Goal: Communication & Community: Answer question/provide support

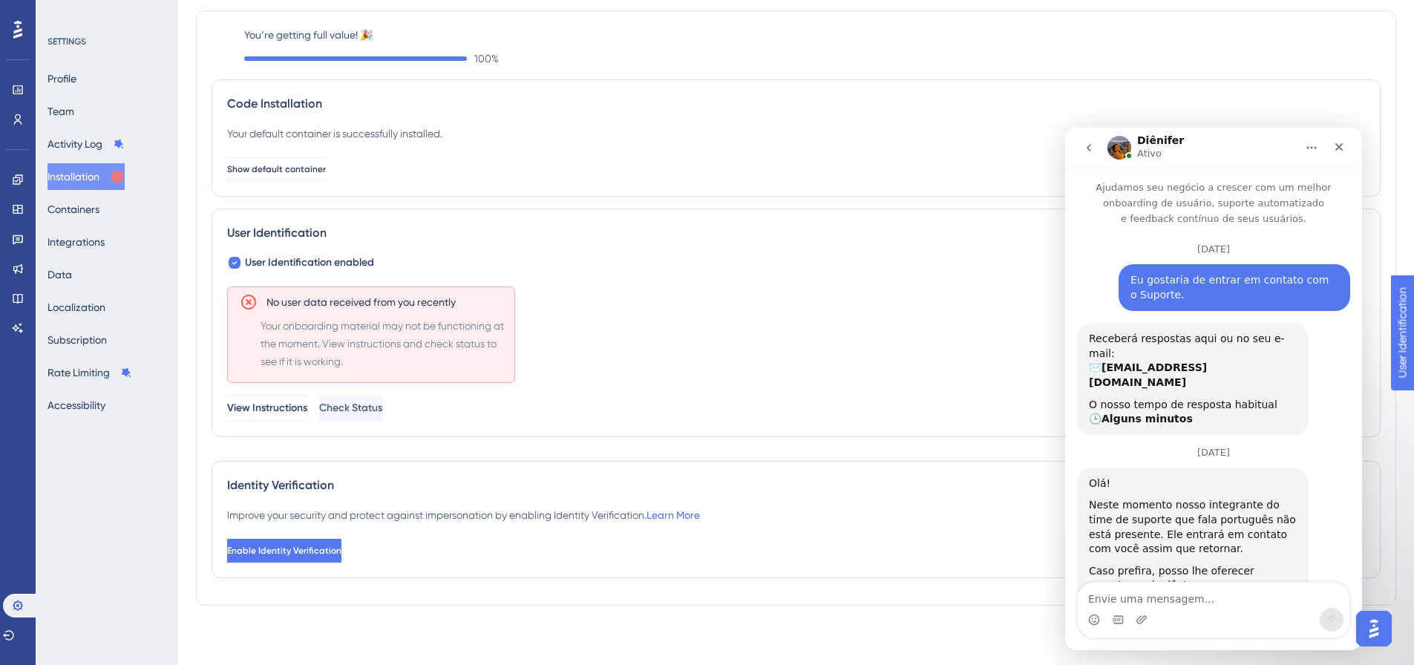
scroll to position [2888, 0]
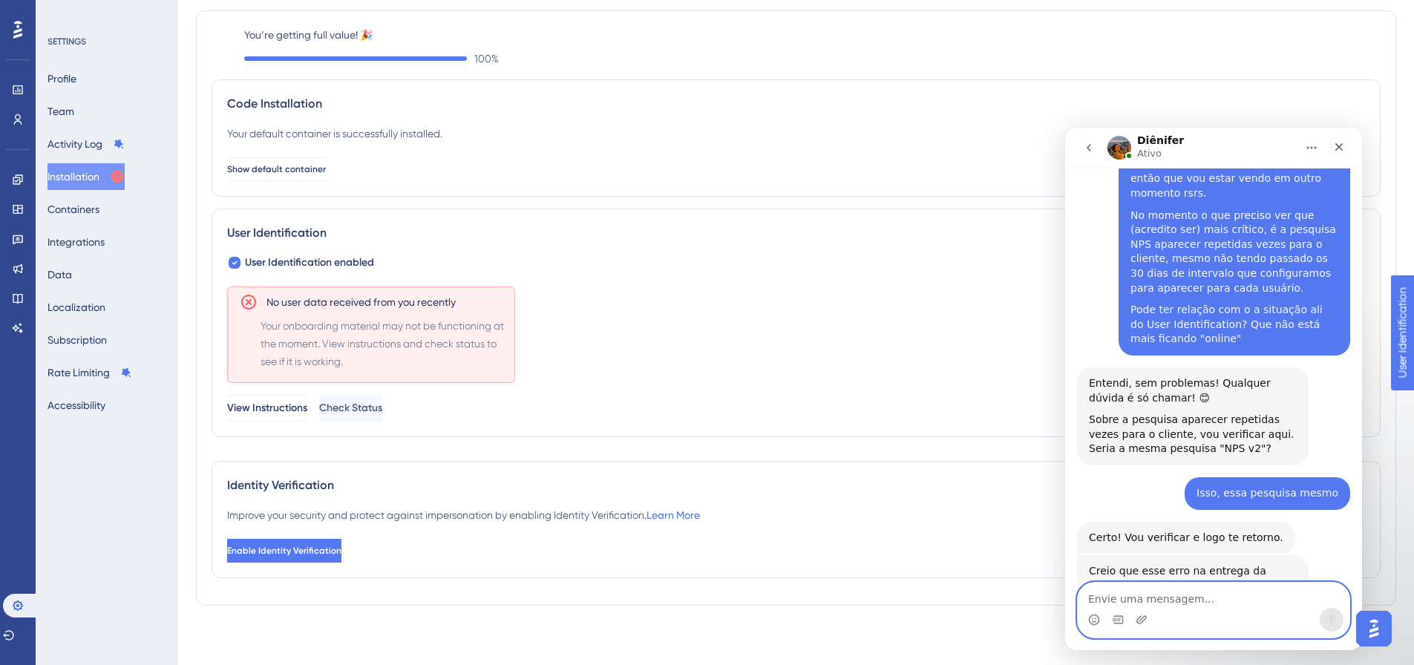
click at [1213, 603] on textarea "Envie uma mensagem..." at bounding box center [1214, 595] width 272 height 25
click at [12, 244] on link at bounding box center [18, 239] width 12 height 24
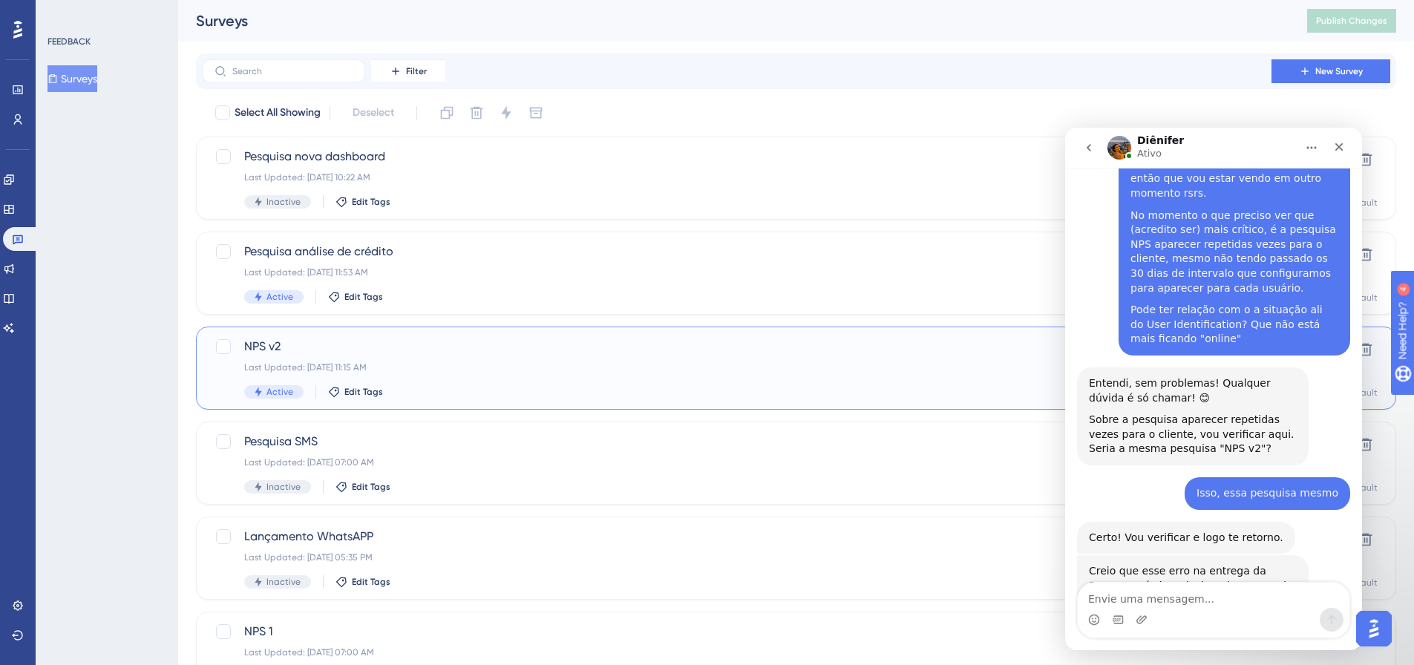
click at [387, 344] on span "NPS v2" at bounding box center [736, 347] width 985 height 18
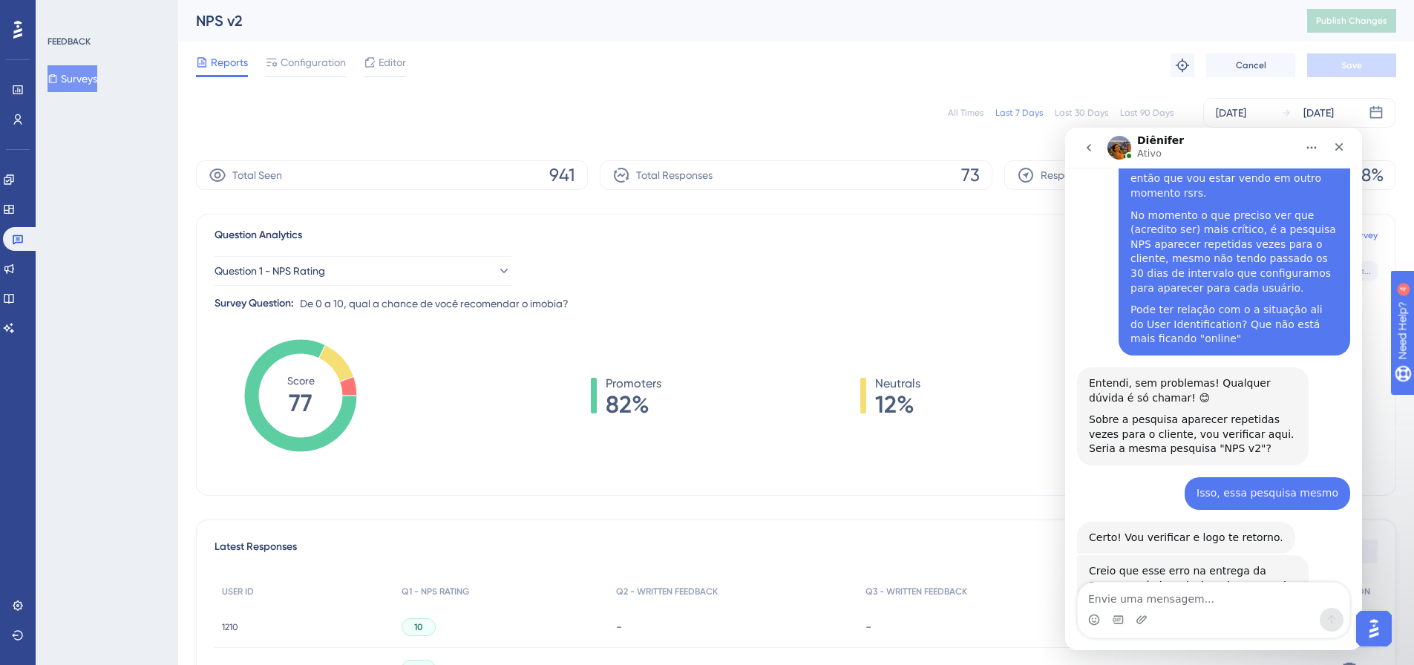
click at [317, 61] on span "Configuration" at bounding box center [313, 62] width 65 height 18
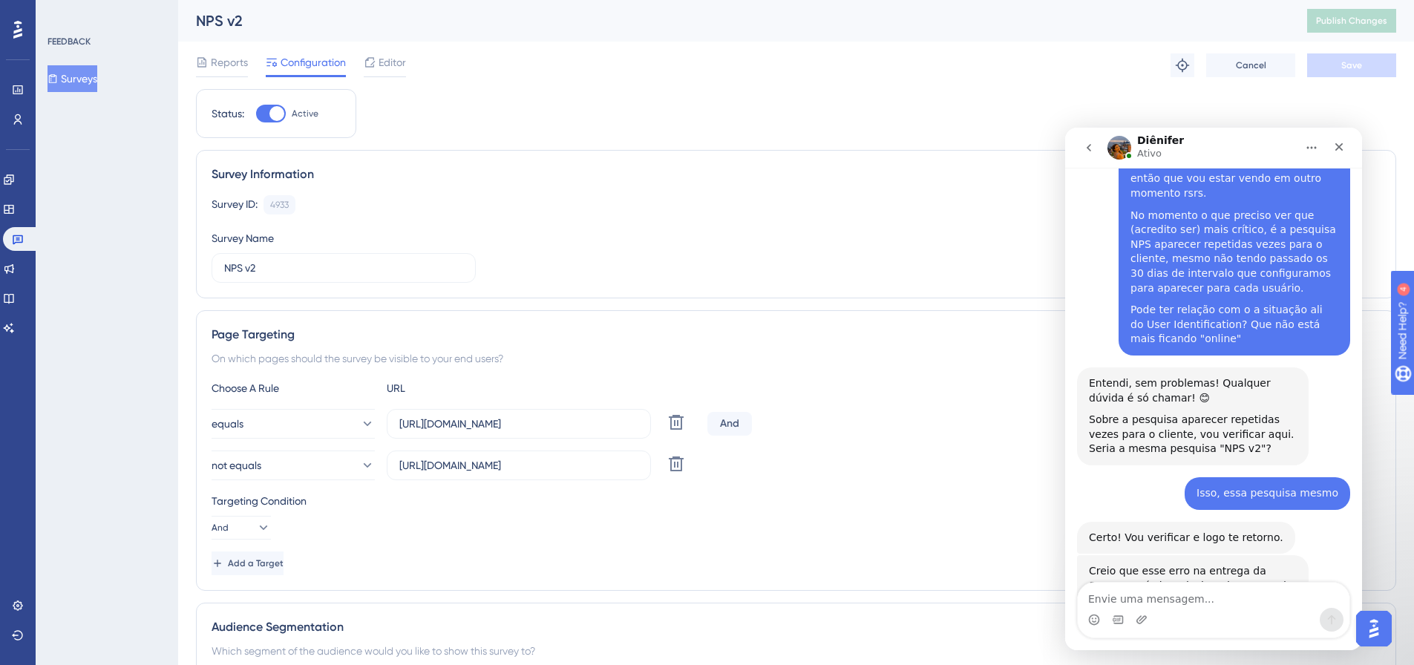
click at [279, 117] on div at bounding box center [276, 113] width 15 height 15
click at [256, 114] on input "Active" at bounding box center [255, 114] width 1 height 1
checkbox input "false"
click at [1317, 75] on button "Save" at bounding box center [1351, 65] width 89 height 24
click at [1361, 23] on span "Publish Changes" at bounding box center [1351, 21] width 71 height 12
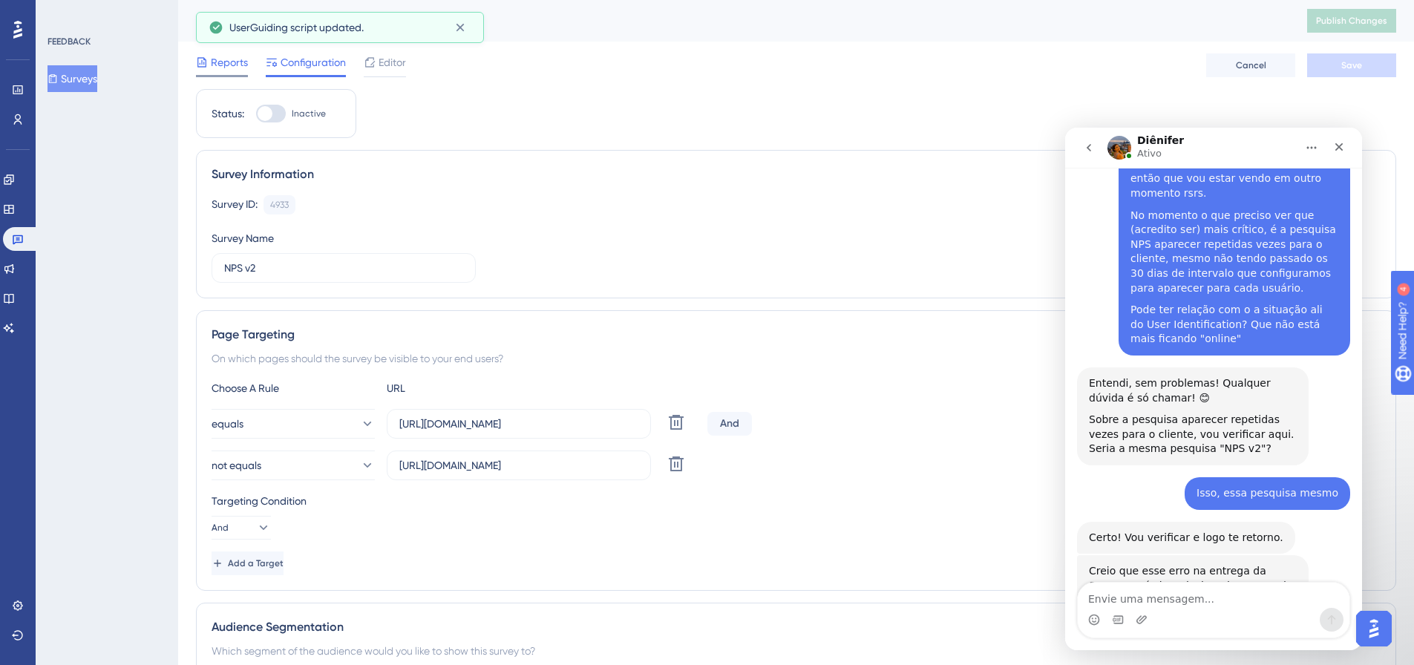
click at [213, 59] on span "Reports" at bounding box center [229, 62] width 37 height 18
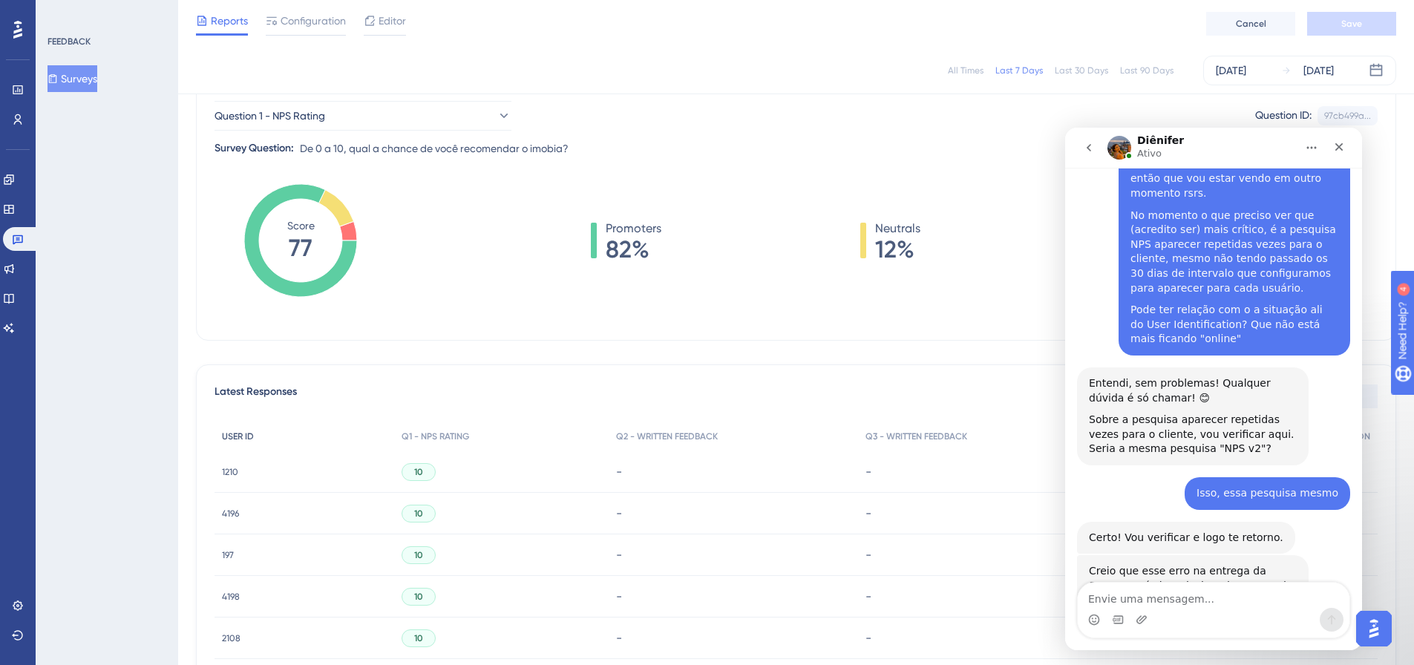
scroll to position [242, 0]
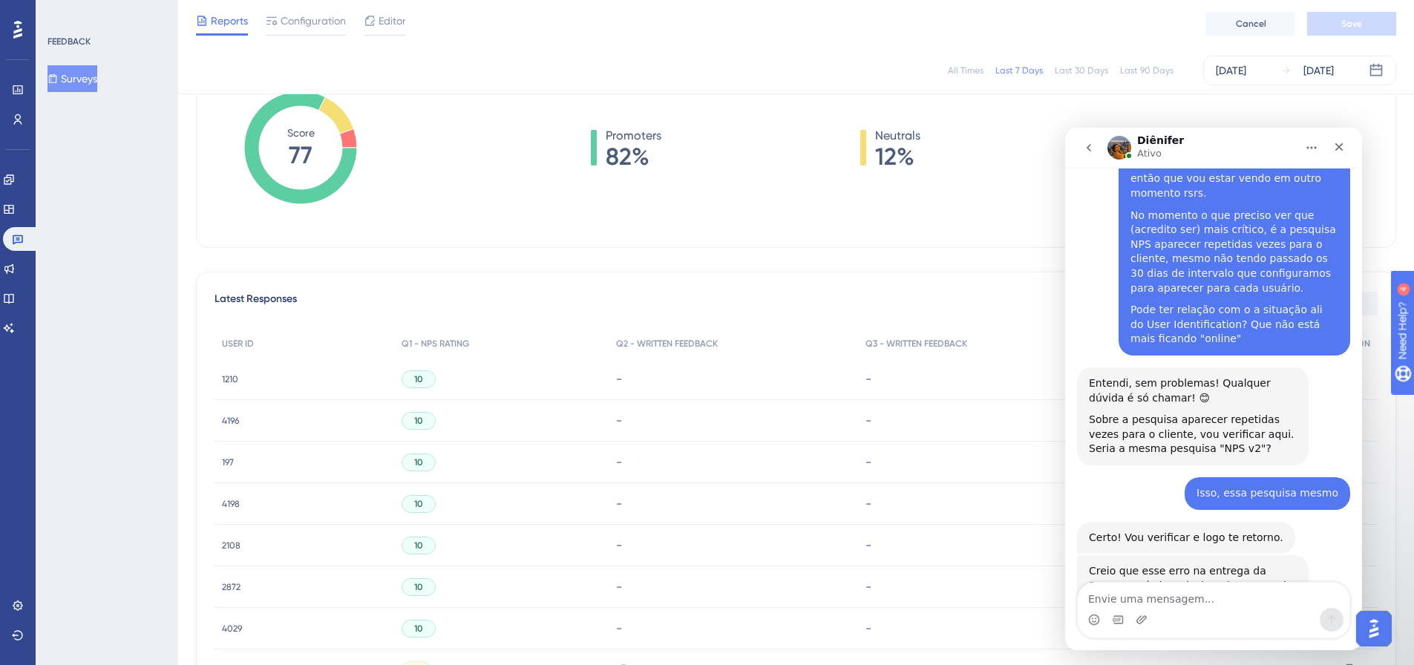
click at [231, 375] on span "1210" at bounding box center [230, 379] width 16 height 12
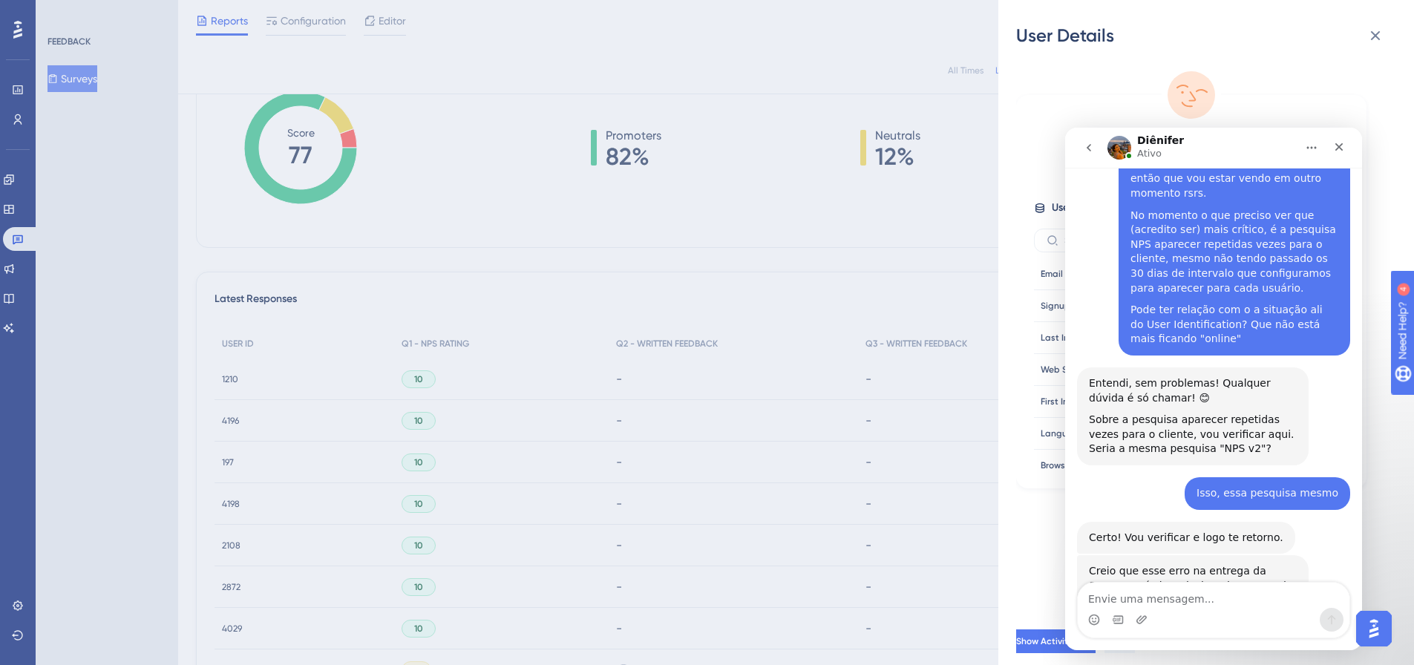
drag, startPoint x: 1268, startPoint y: 100, endPoint x: 1276, endPoint y: 119, distance: 20.3
click at [1268, 100] on div "[PERSON_NAME] # 1210 User Attributes ( 16 ) Email Email [EMAIL_ADDRESS][DOMAIN_…" at bounding box center [1191, 291] width 350 height 393
click at [1380, 633] on img "Open AI Assistant Launcher" at bounding box center [1373, 628] width 27 height 27
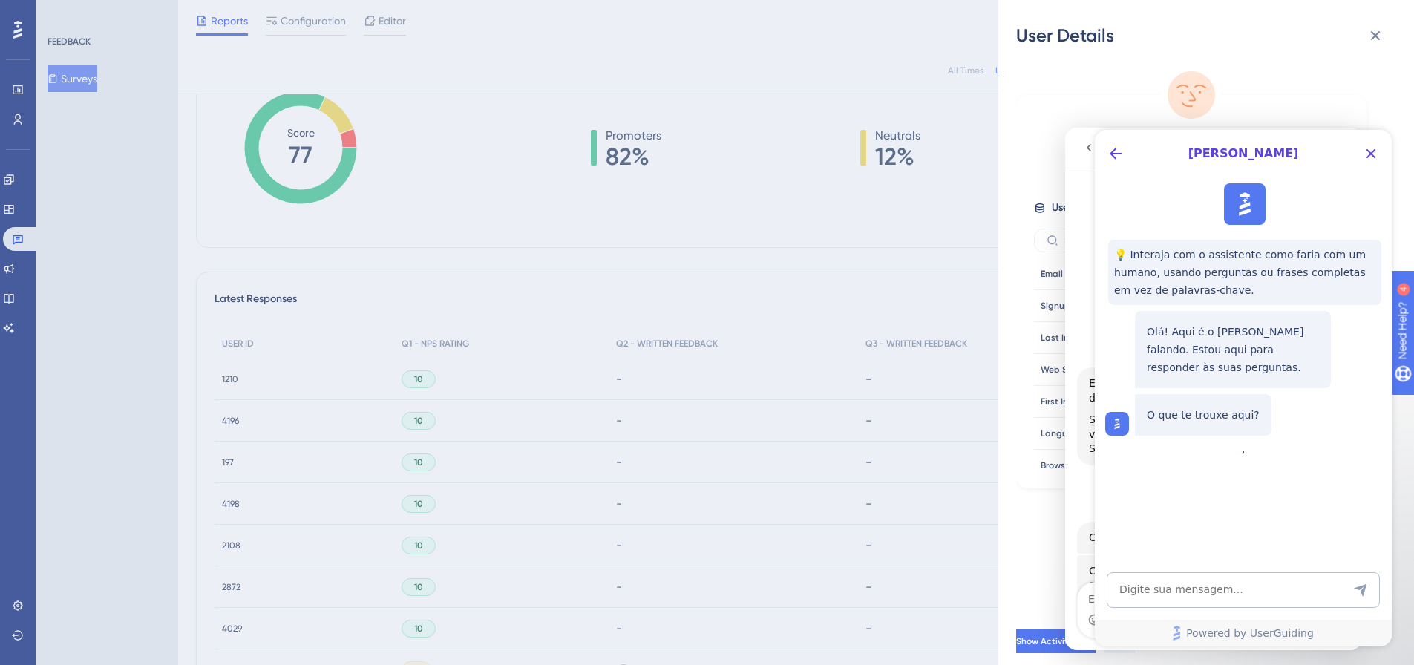
scroll to position [0, 0]
click at [1379, 160] on icon "Close Button" at bounding box center [1371, 154] width 18 height 18
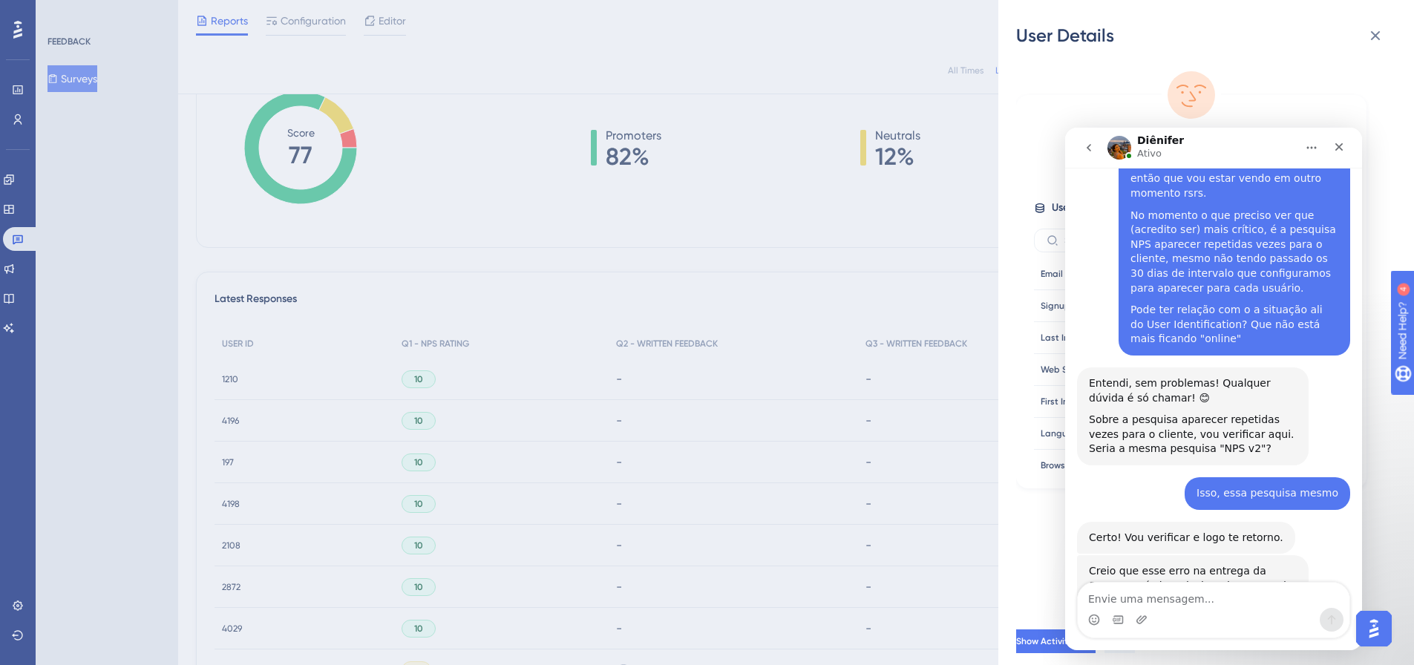
click at [1037, 521] on div "[PERSON_NAME] # 1210 User Attributes ( 16 ) Email Email [EMAIL_ADDRESS][DOMAIN_…" at bounding box center [1212, 333] width 392 height 570
click at [1093, 151] on icon "go back" at bounding box center [1089, 148] width 12 height 12
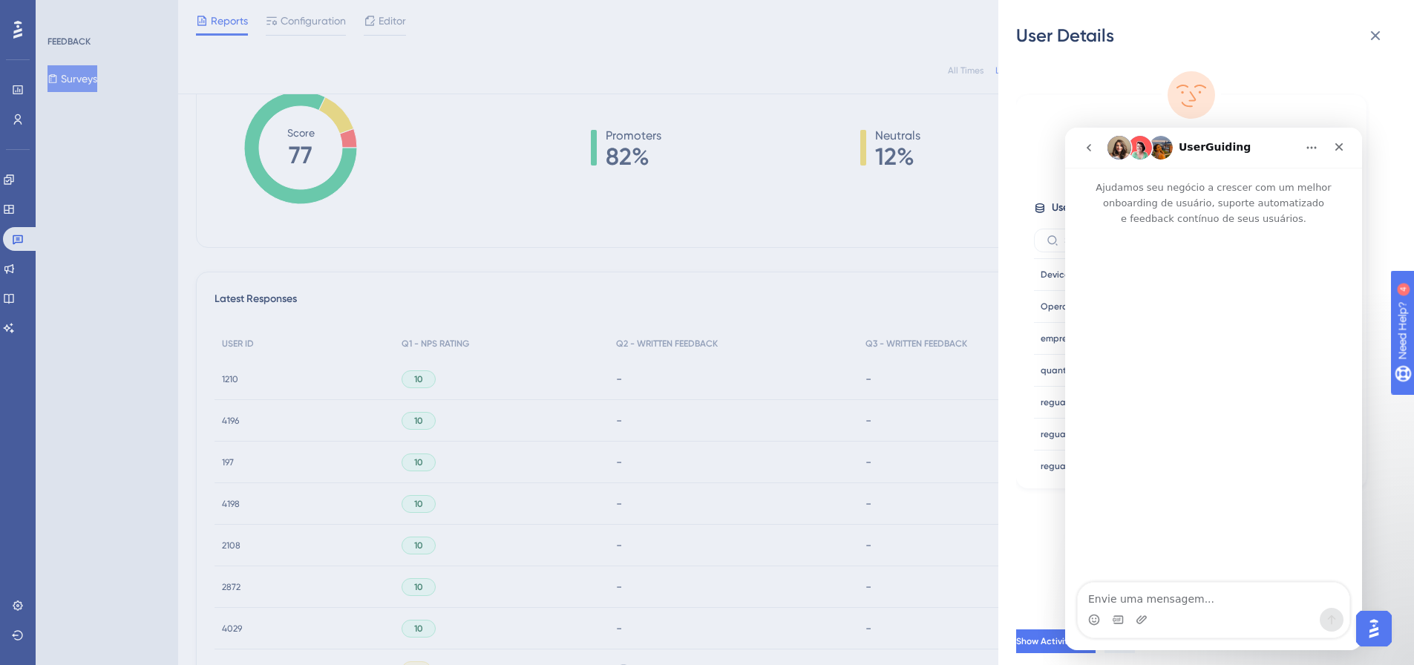
scroll to position [0, 0]
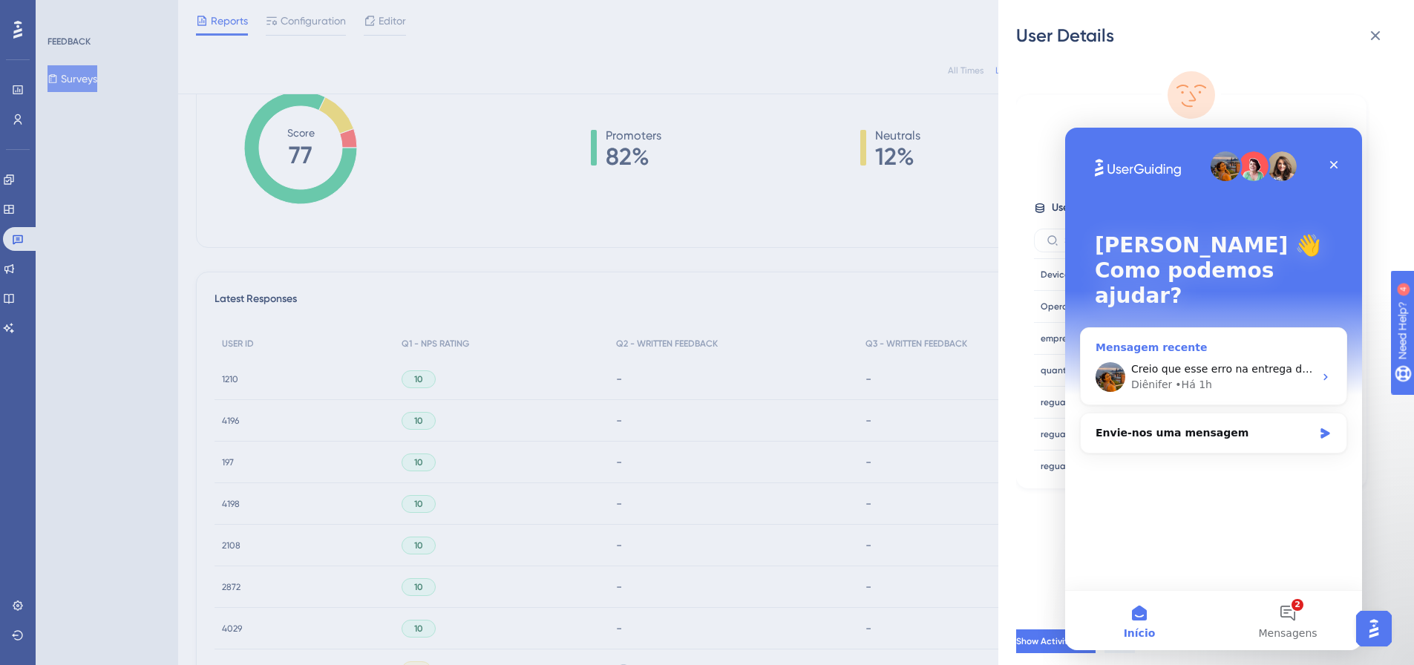
click at [1216, 377] on div "Diênifer • Há 1h" at bounding box center [1222, 385] width 183 height 16
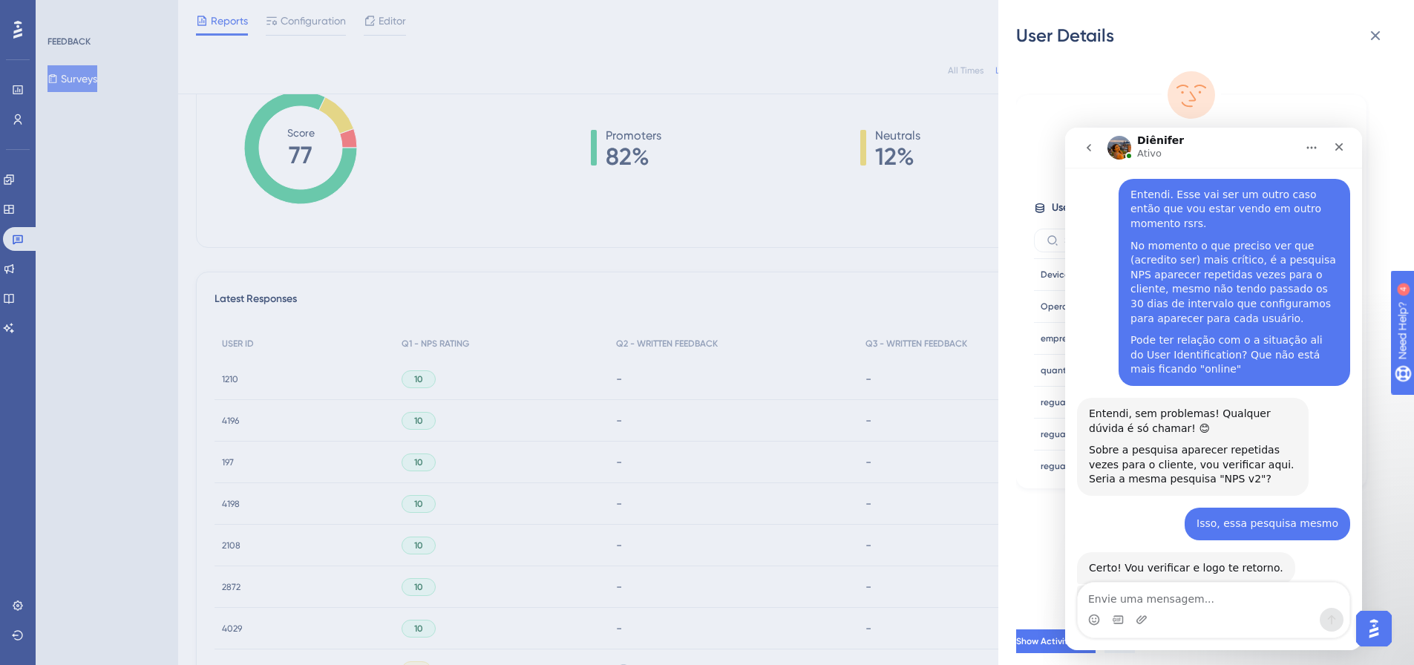
scroll to position [2888, 0]
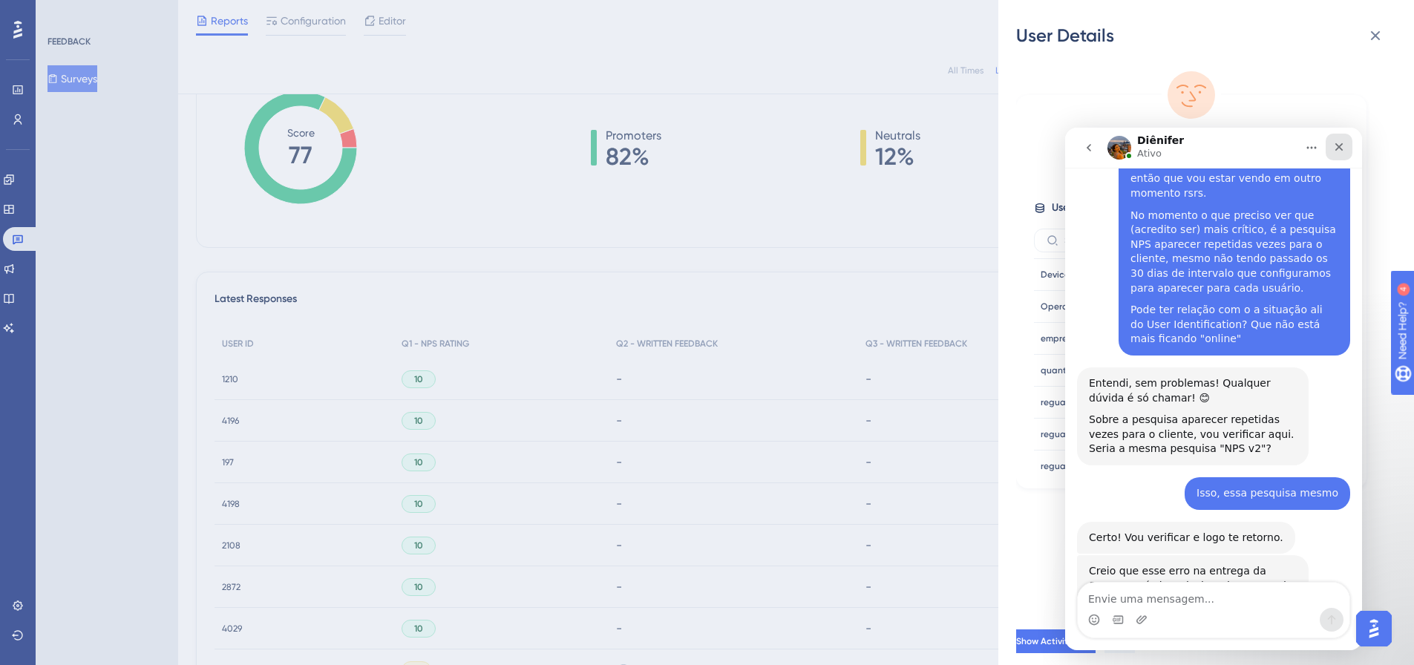
click at [1330, 143] on div "Fechar" at bounding box center [1339, 147] width 27 height 27
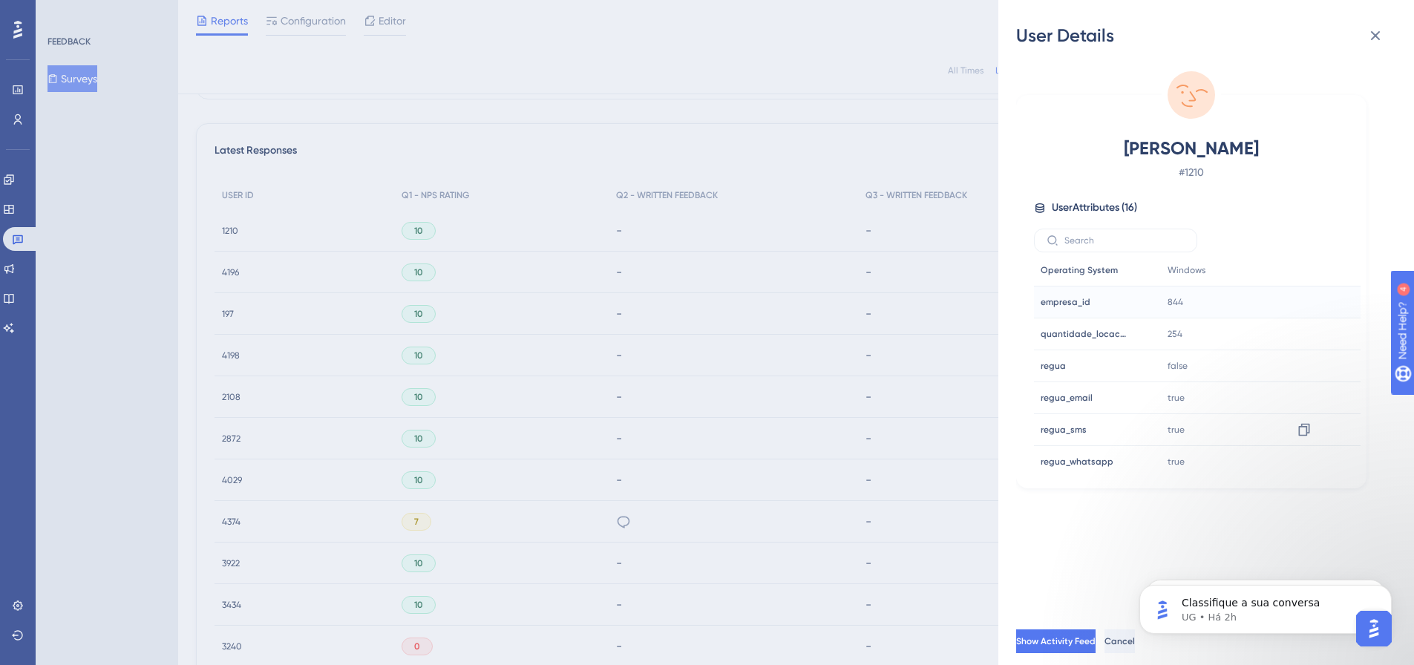
scroll to position [292, 0]
click at [82, 295] on div "User Details [PERSON_NAME] # 1210 User Attributes ( 16 ) Email Email [EMAIL_ADD…" at bounding box center [707, 332] width 1414 height 665
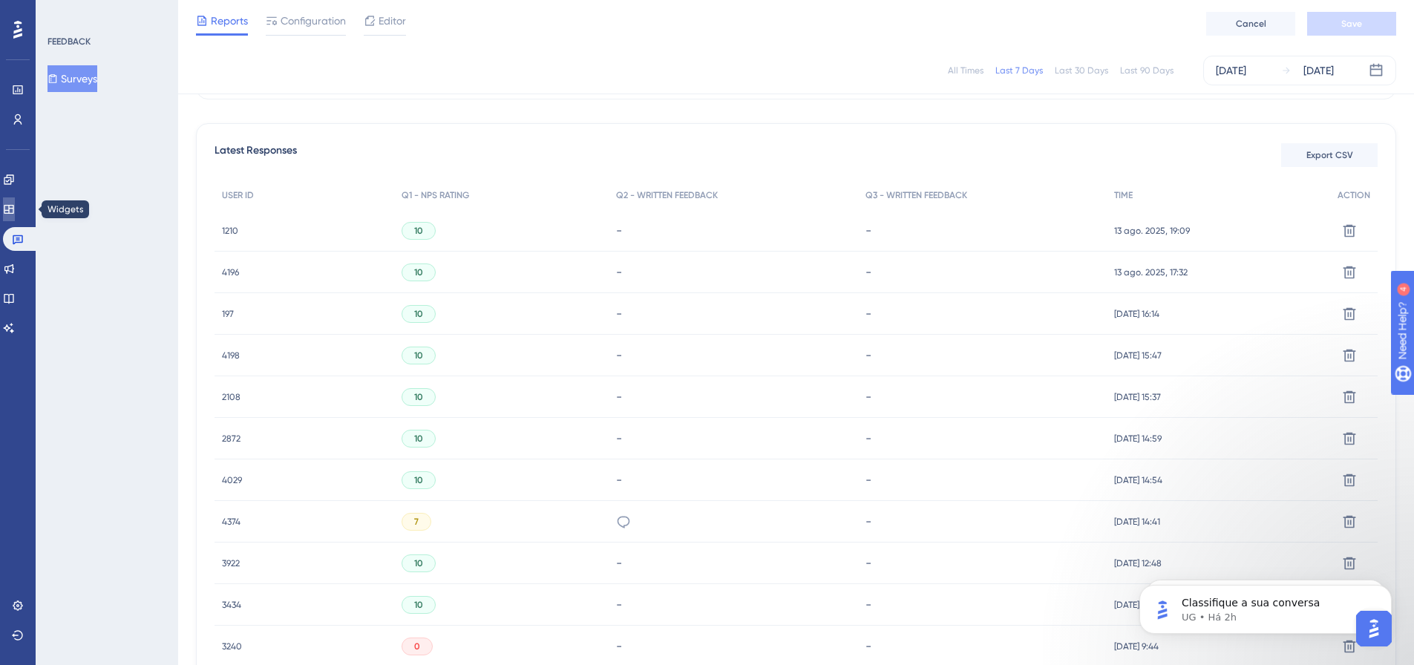
click at [13, 216] on link at bounding box center [9, 209] width 12 height 24
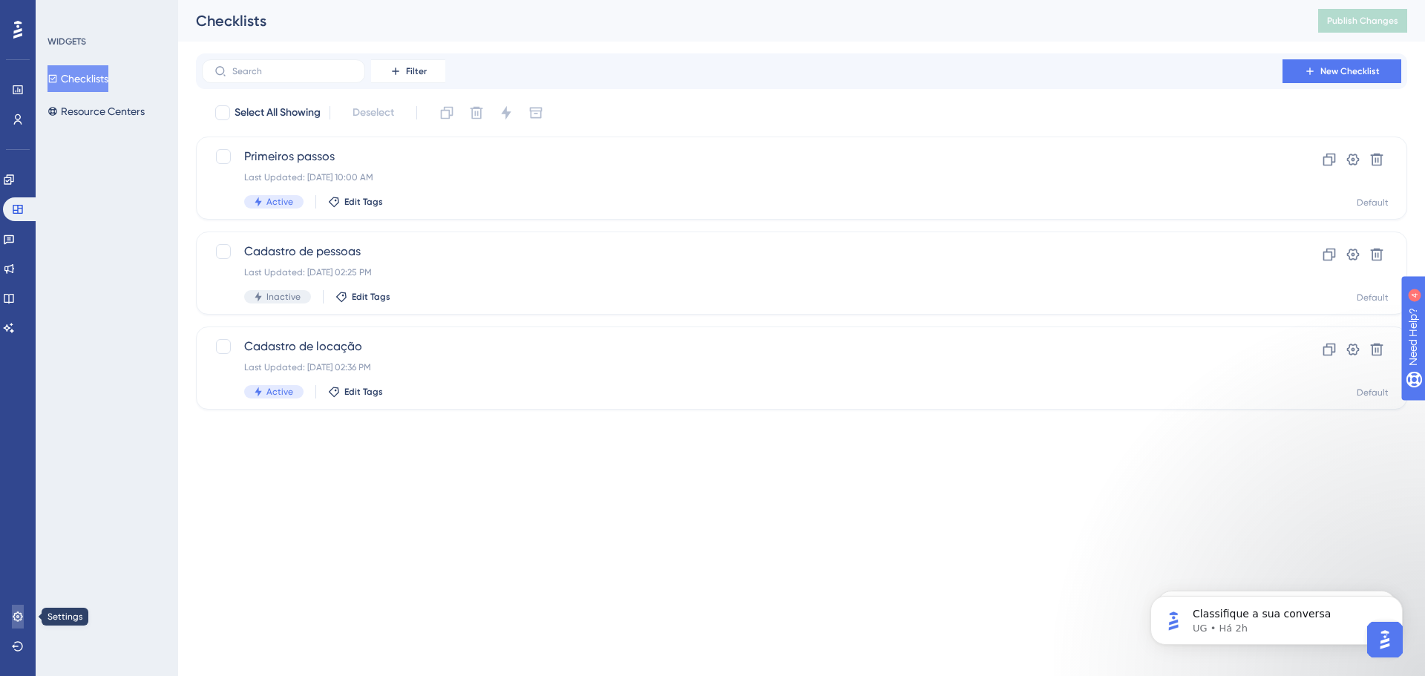
click at [19, 617] on icon at bounding box center [18, 617] width 10 height 10
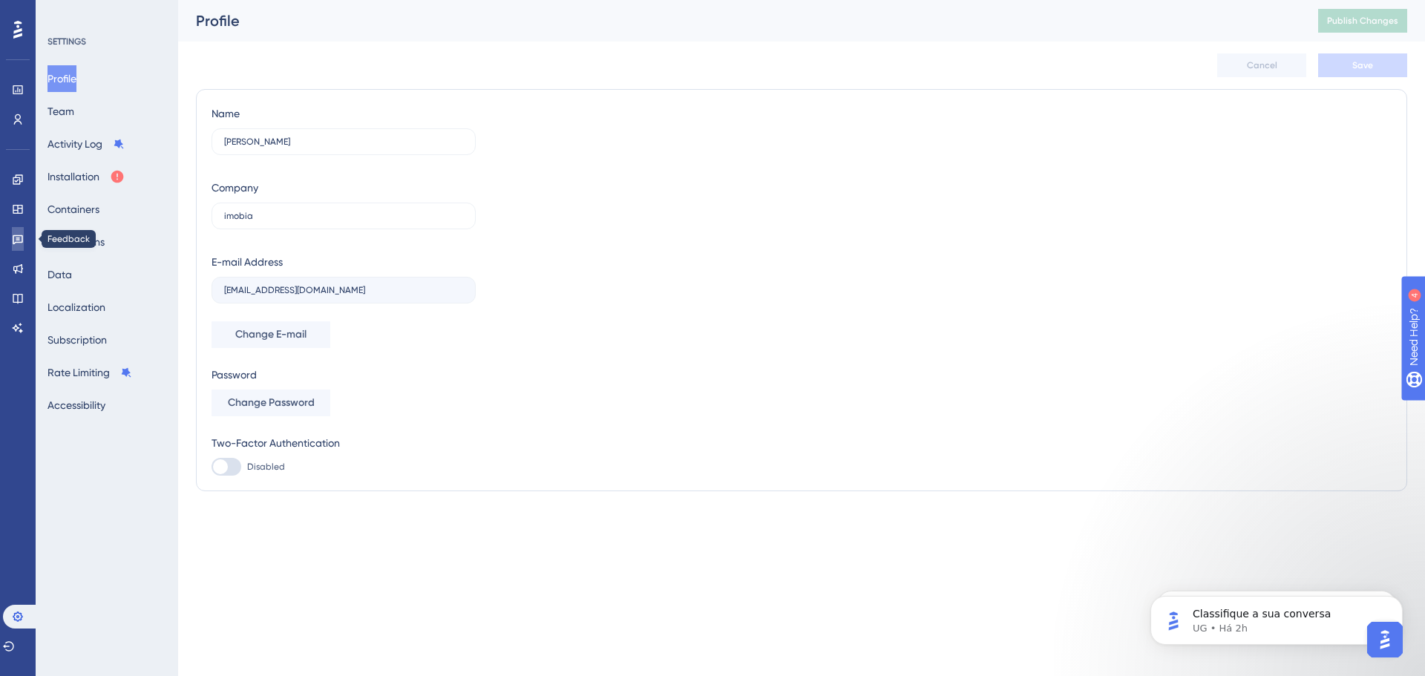
click at [16, 239] on icon at bounding box center [18, 239] width 12 height 12
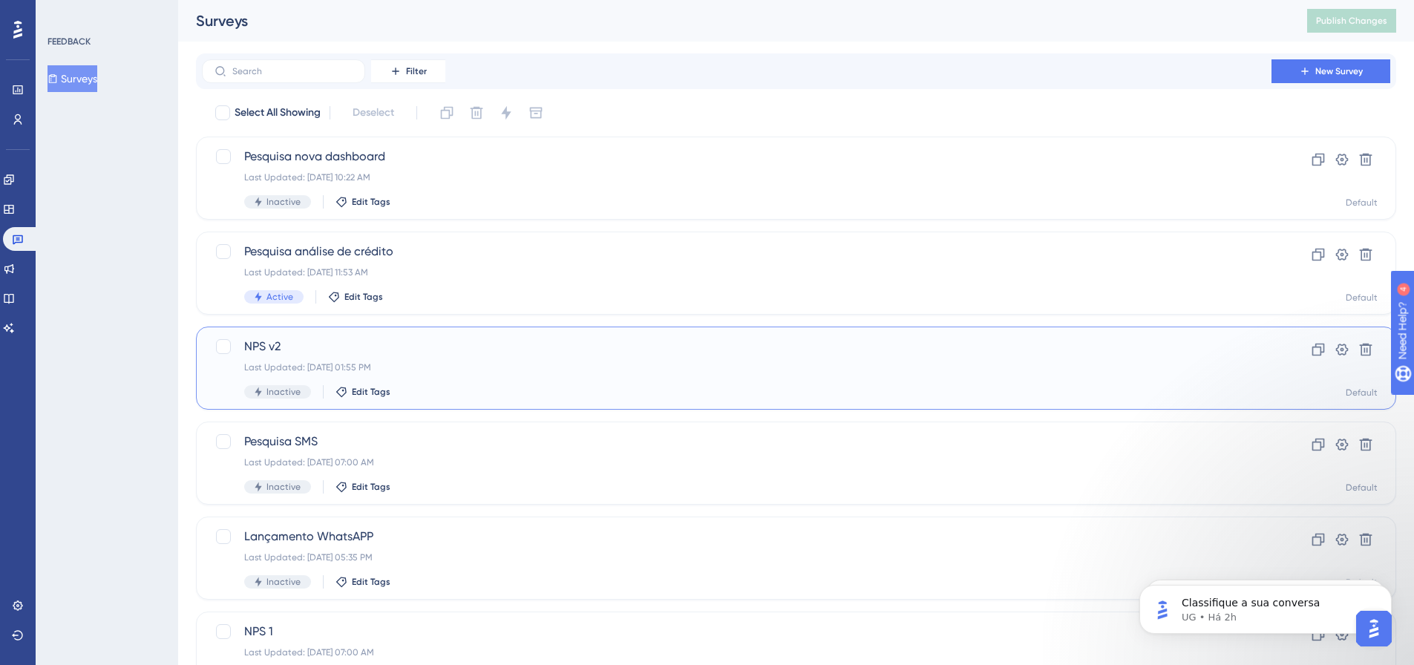
click at [330, 362] on div "Last Updated: [DATE] 01:55 PM" at bounding box center [736, 367] width 985 height 12
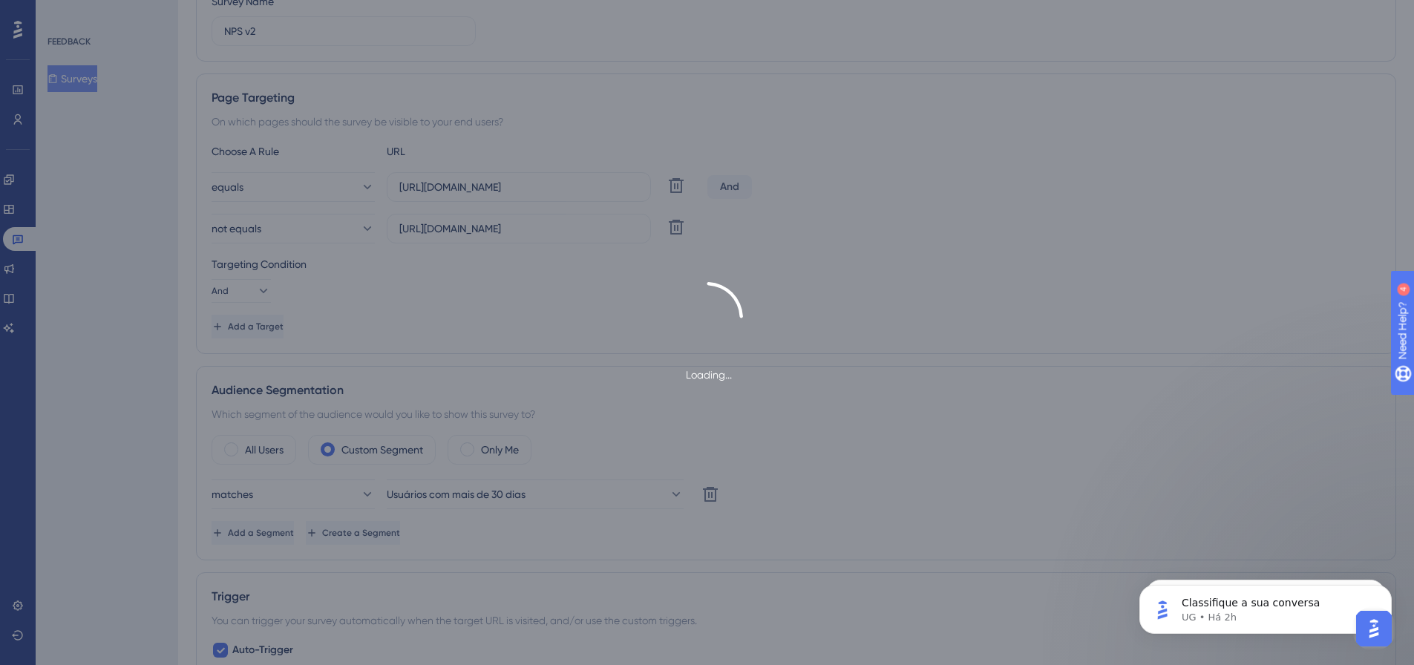
scroll to position [371, 0]
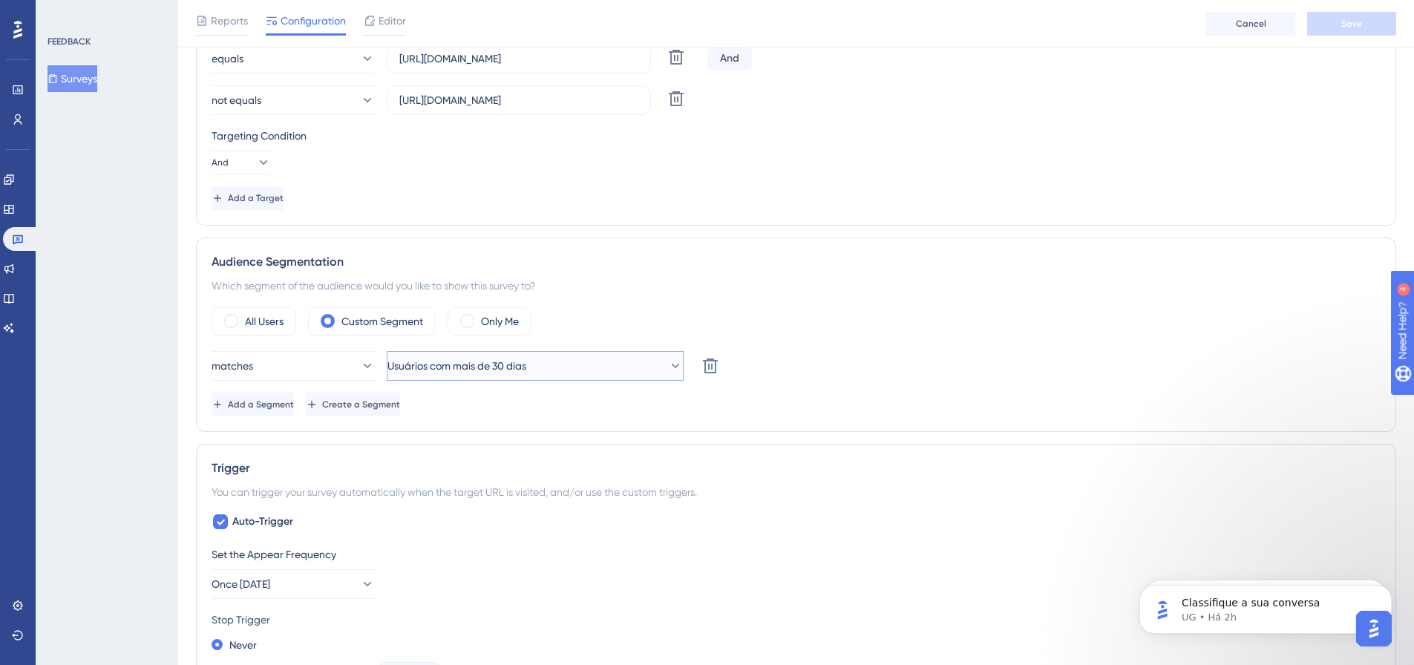
click at [574, 372] on button "Usuários com mais de 30 dias" at bounding box center [535, 366] width 297 height 30
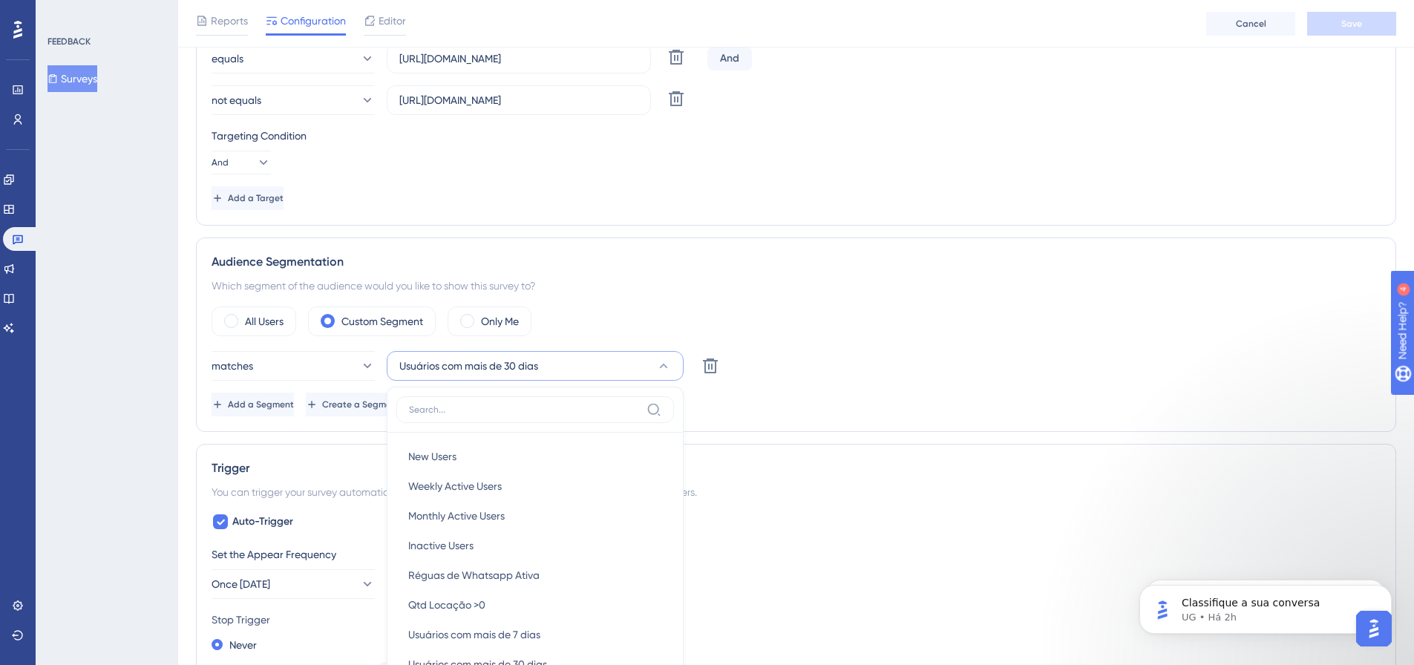
scroll to position [563, 0]
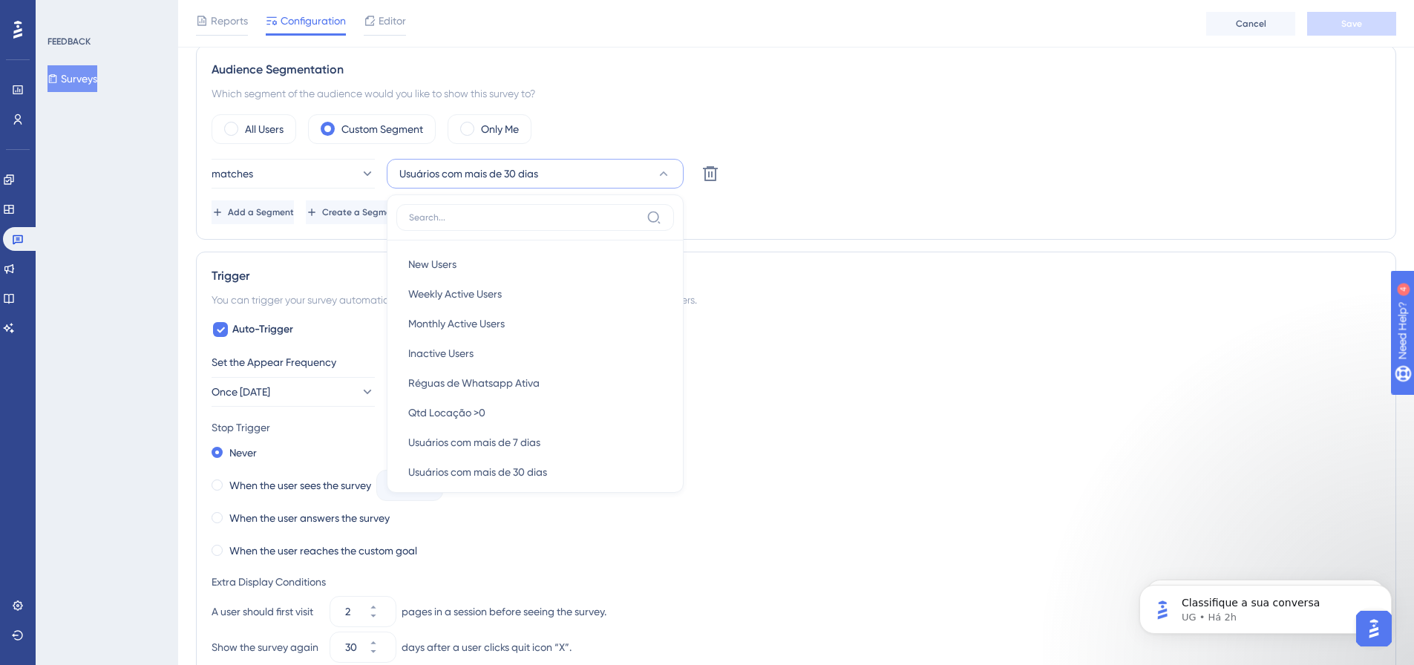
click at [793, 238] on div "Audience Segmentation Which segment of the audience would you like to show this…" at bounding box center [796, 142] width 1200 height 194
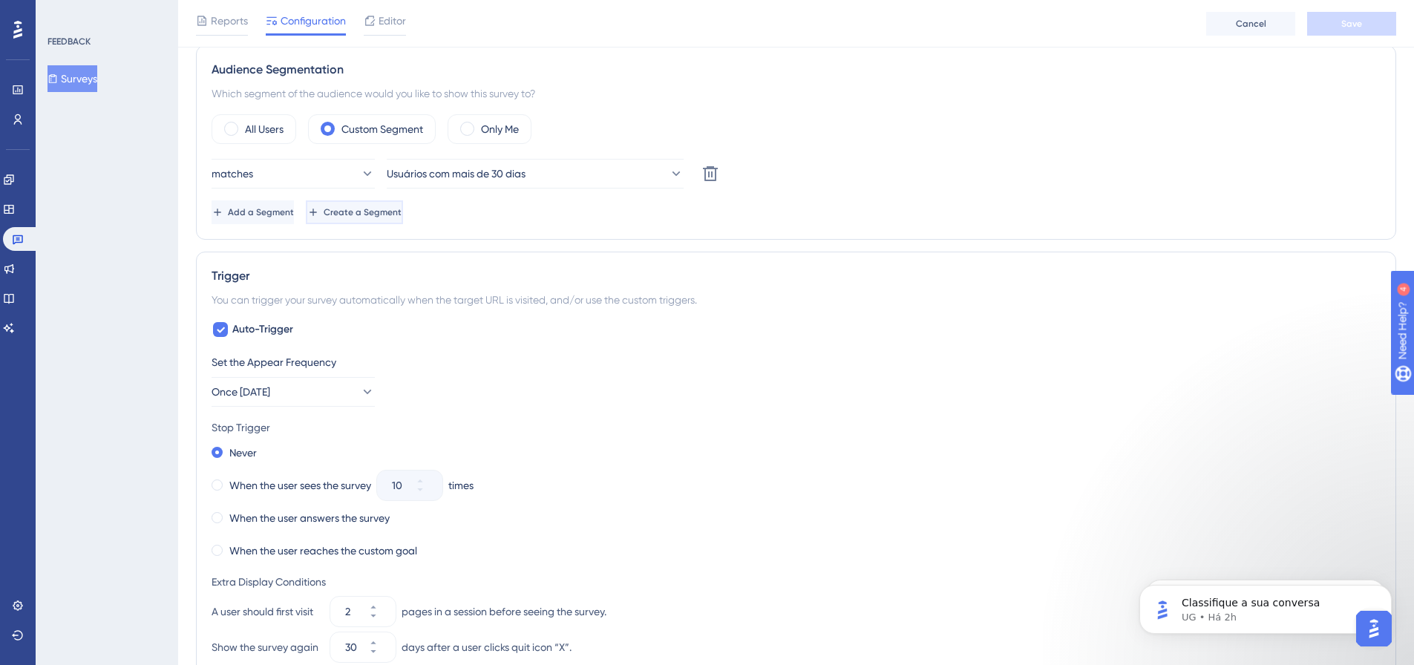
click at [402, 210] on span "Create a Segment" at bounding box center [363, 212] width 78 height 12
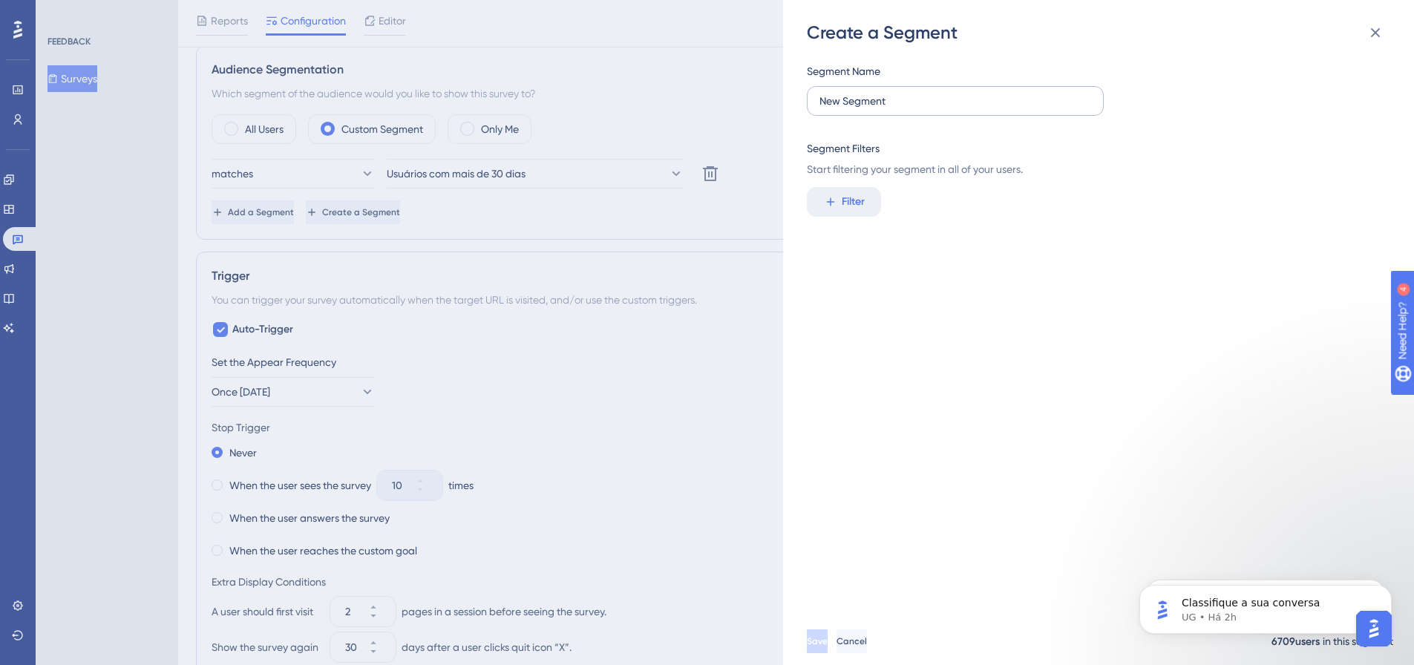
click at [902, 114] on label "New Segment" at bounding box center [955, 101] width 297 height 30
click at [902, 109] on input "New Segment" at bounding box center [955, 101] width 272 height 16
click at [980, 210] on div "Filter" at bounding box center [1094, 202] width 574 height 30
click at [860, 201] on span "Filter" at bounding box center [853, 202] width 23 height 18
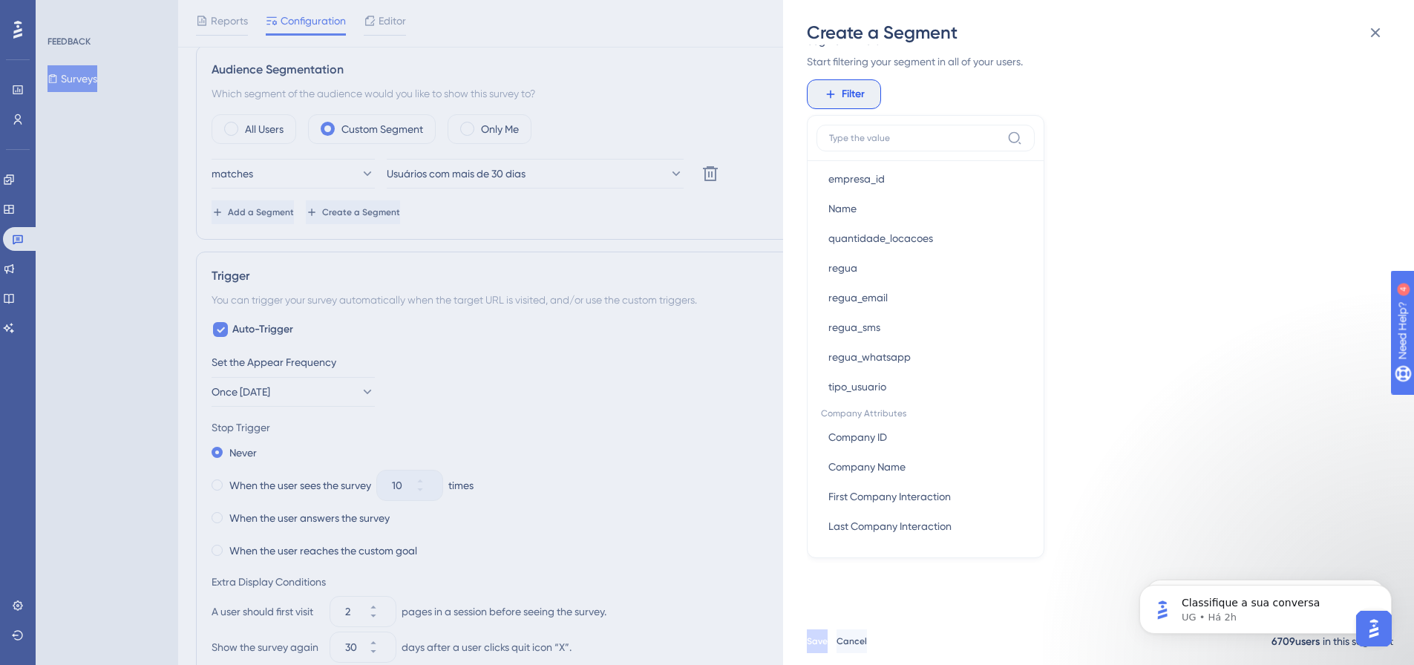
scroll to position [842, 0]
click at [1162, 223] on div "Segment Name New Segment Segment Filters Start filtering your segment in all of…" at bounding box center [1106, 331] width 598 height 573
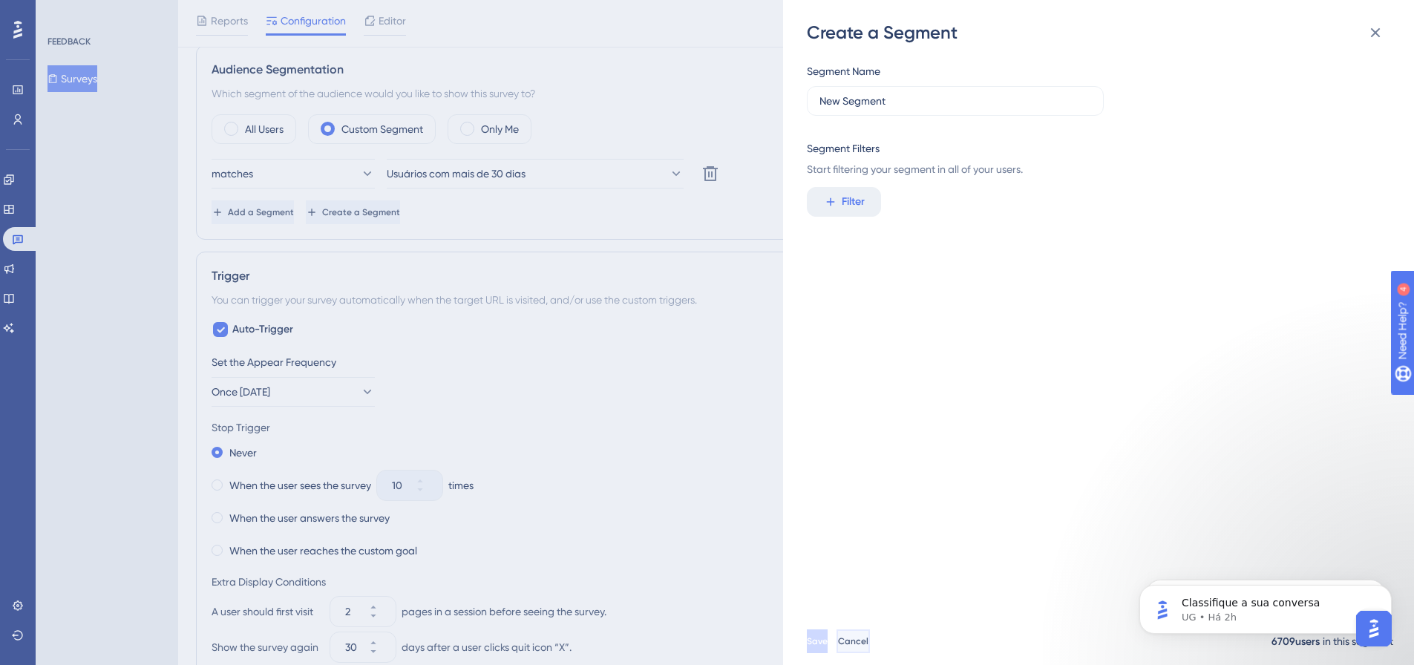
click at [870, 648] on button "Cancel" at bounding box center [852, 641] width 33 height 24
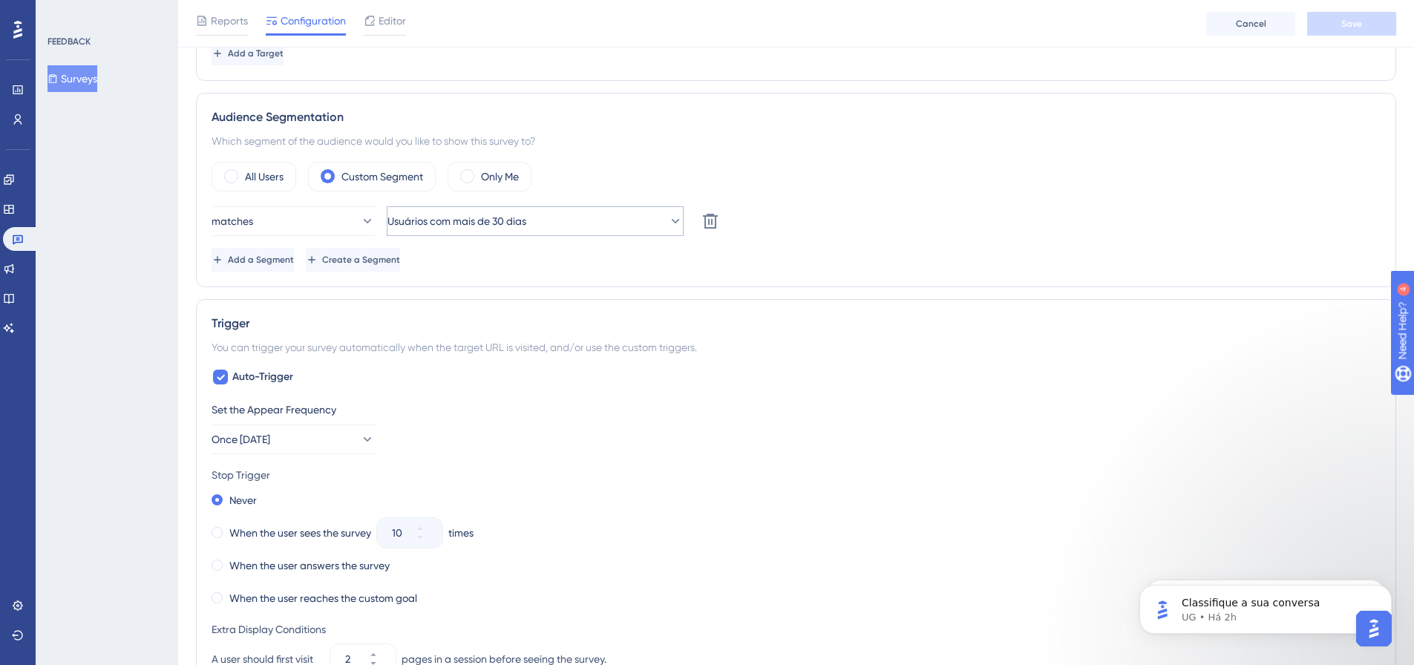
scroll to position [415, 0]
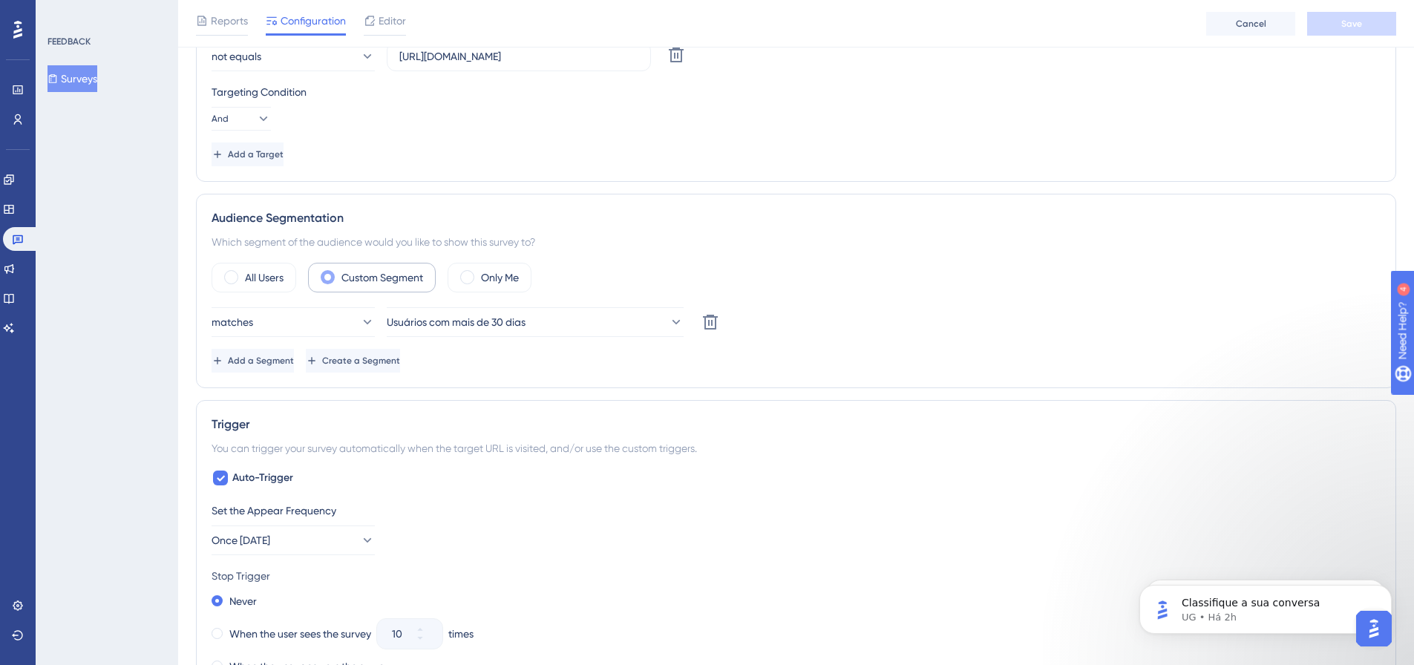
click at [390, 282] on label "Custom Segment" at bounding box center [382, 278] width 82 height 18
click at [12, 120] on icon at bounding box center [18, 120] width 12 height 12
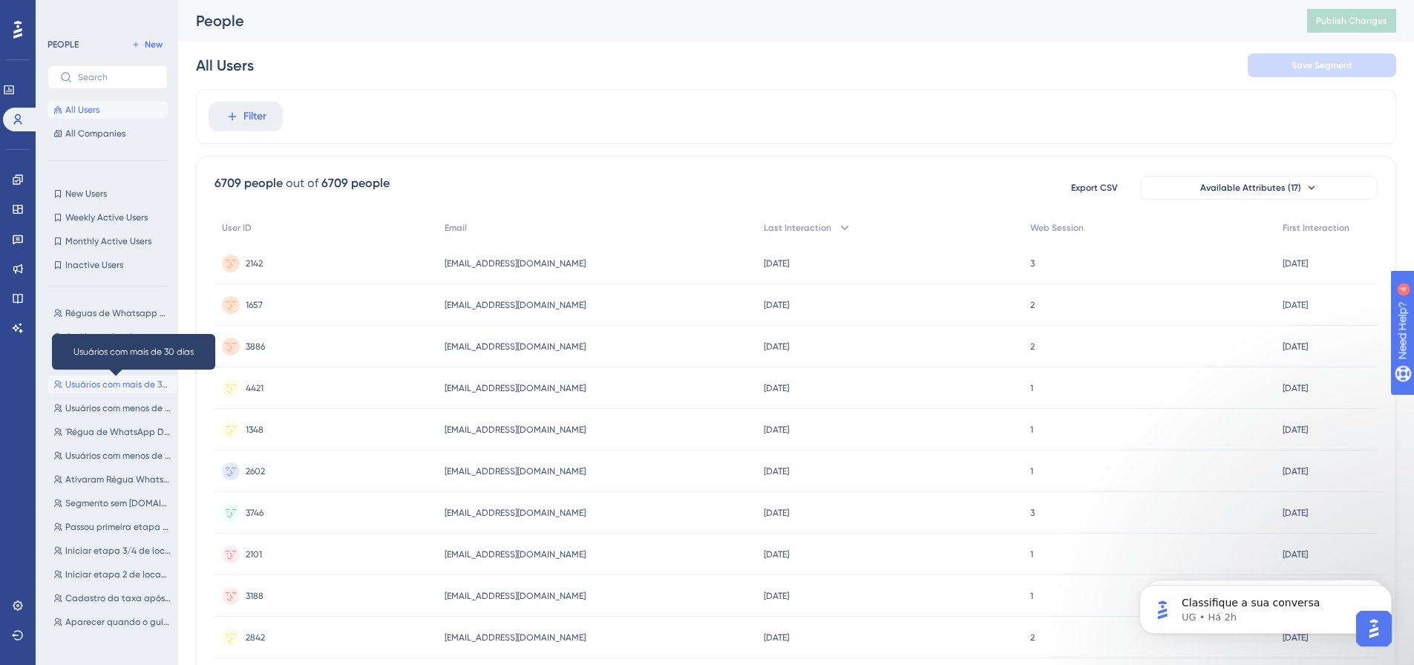
click at [99, 384] on span "Usuários com mais de 30 dias" at bounding box center [117, 385] width 105 height 12
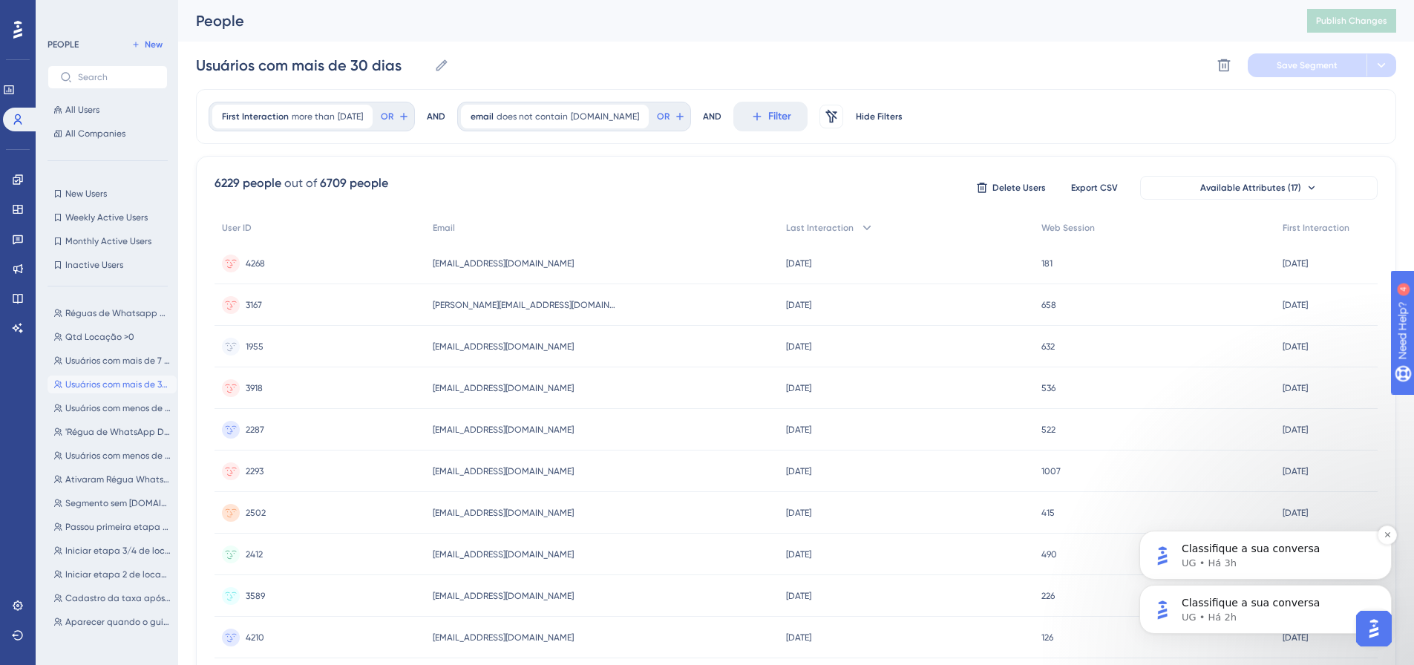
click at [1281, 576] on div "Classifique a sua conversa UG • Há 3h" at bounding box center [1265, 555] width 252 height 49
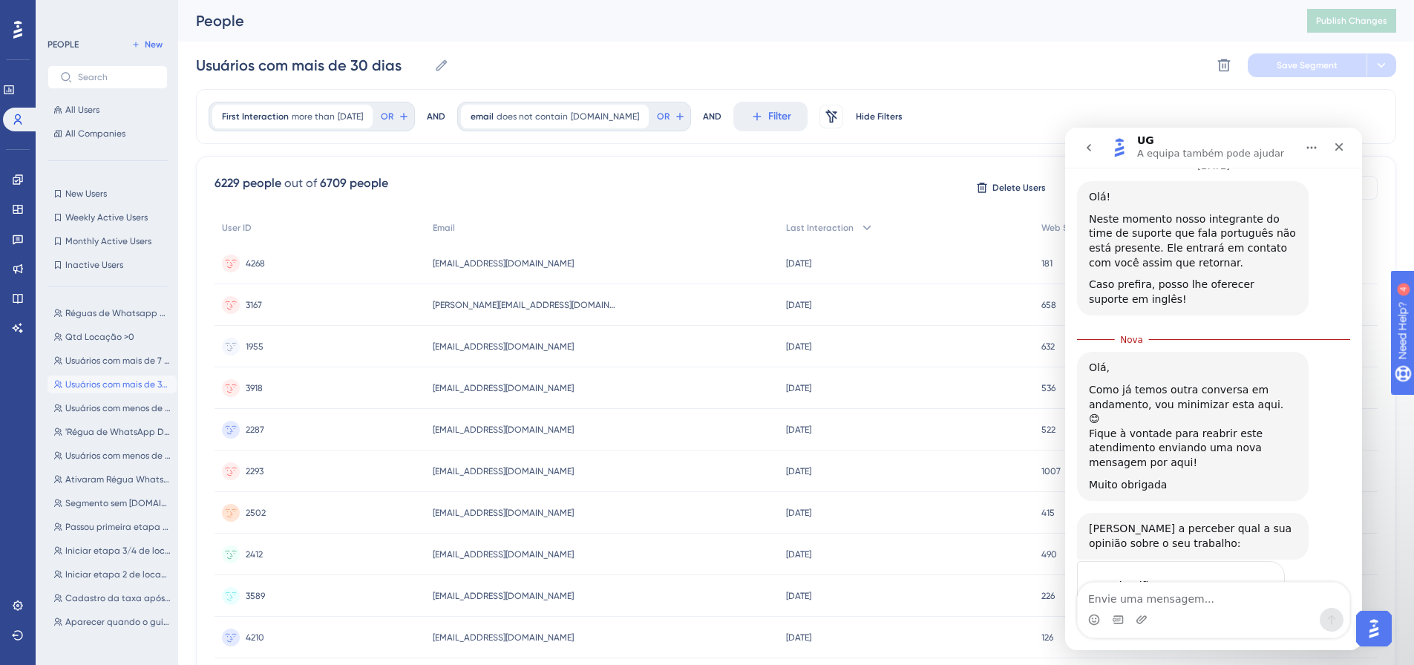
scroll to position [551, 0]
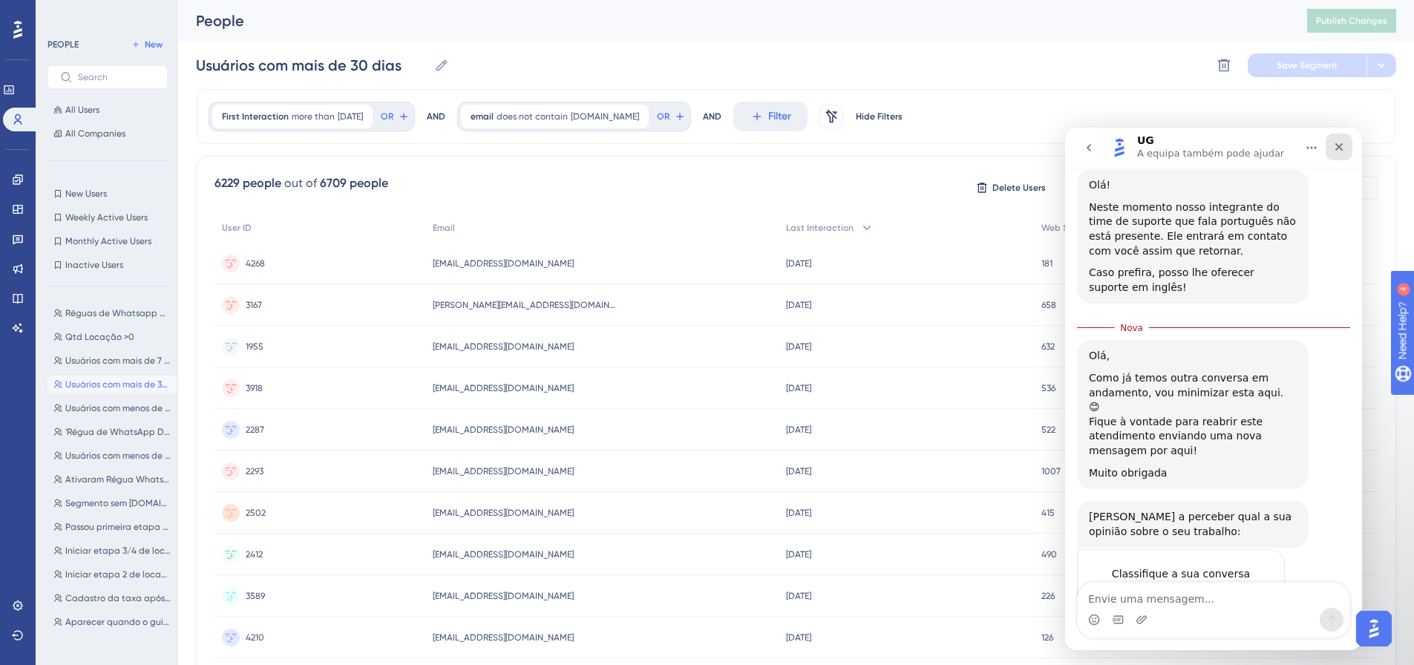
drag, startPoint x: 1337, startPoint y: 152, endPoint x: 2337, endPoint y: 444, distance: 1042.2
click at [1337, 152] on icon "Fechar" at bounding box center [1339, 147] width 12 height 12
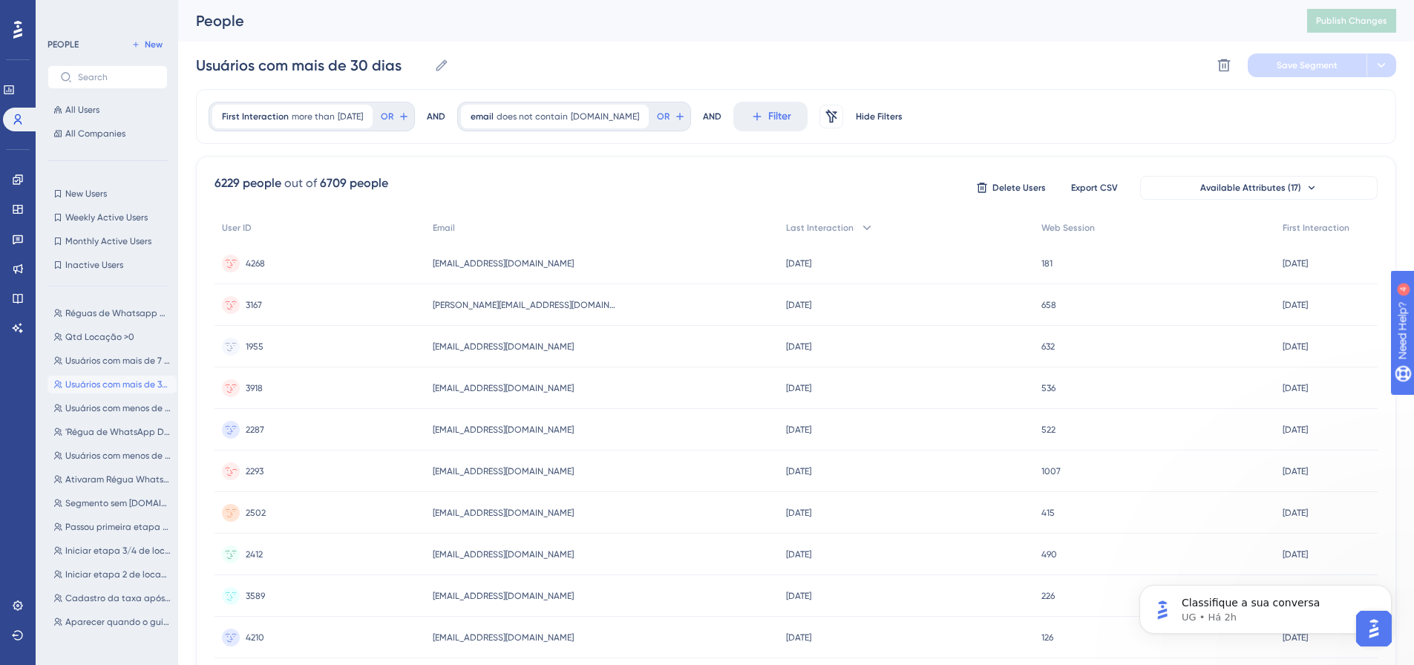
scroll to position [0, 0]
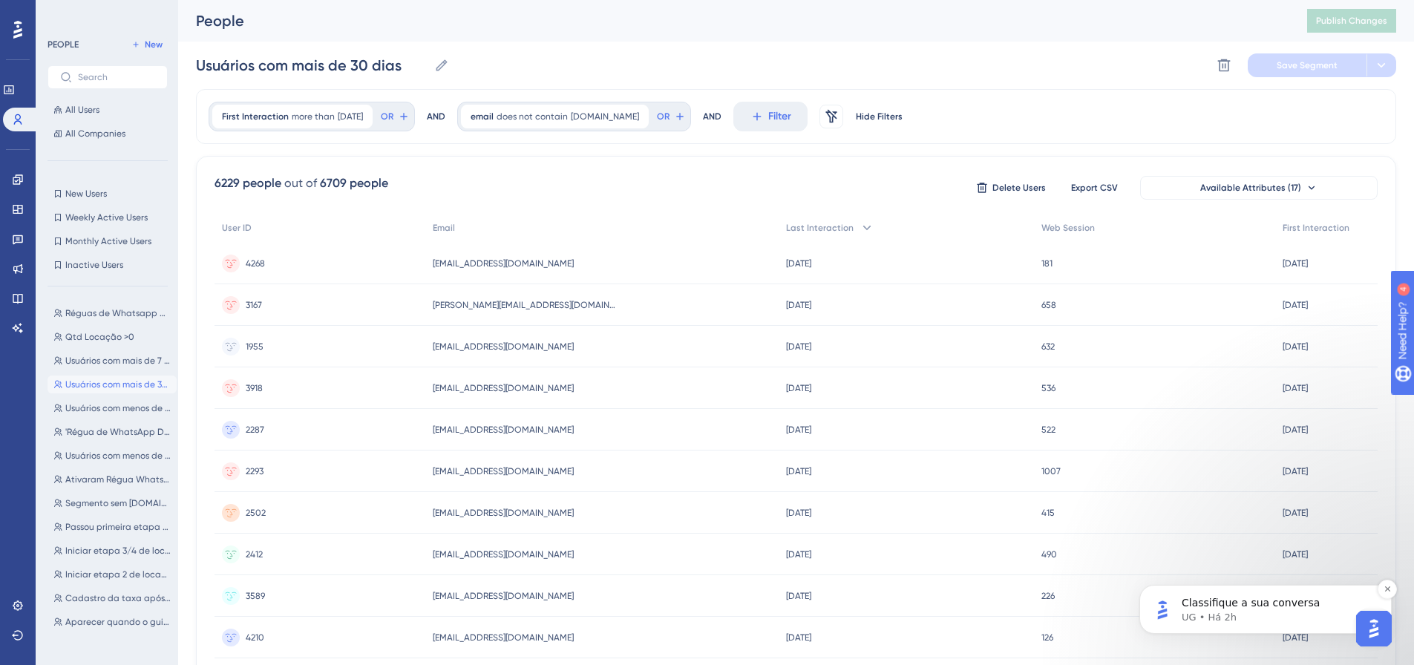
click at [1291, 608] on p "Classifique a sua conversa" at bounding box center [1277, 603] width 191 height 15
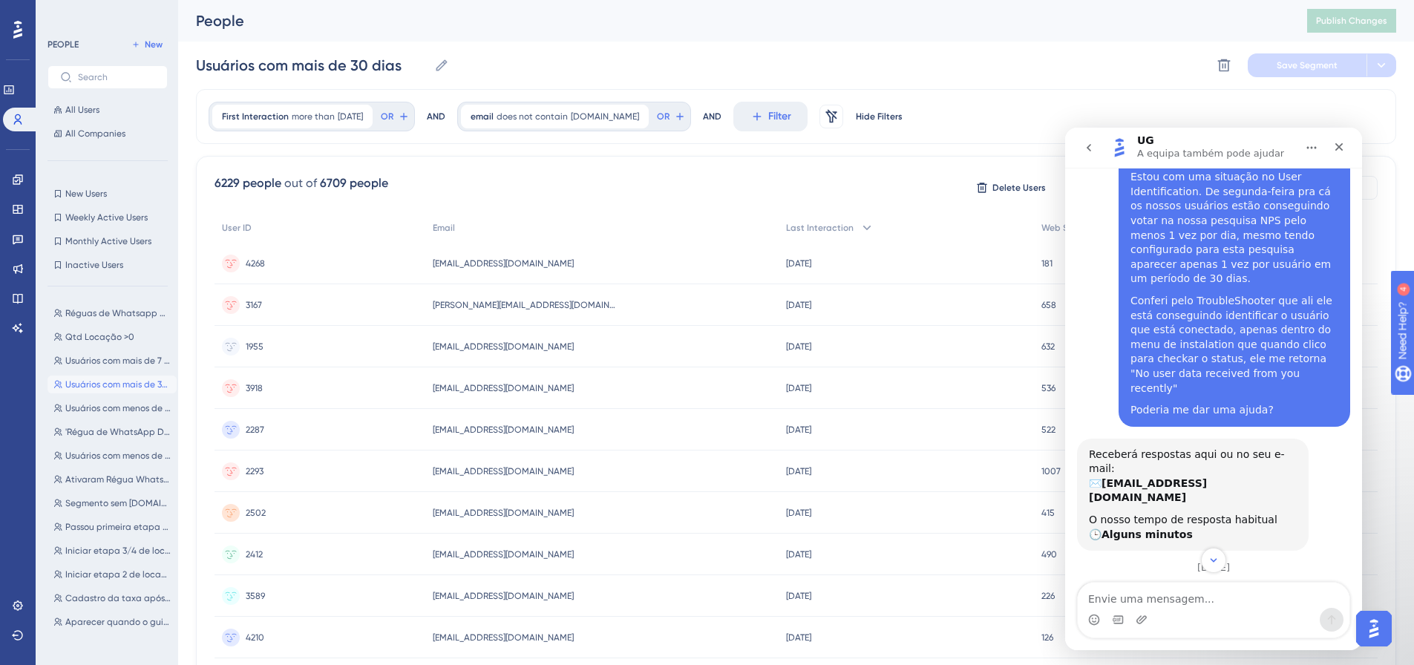
scroll to position [105, 0]
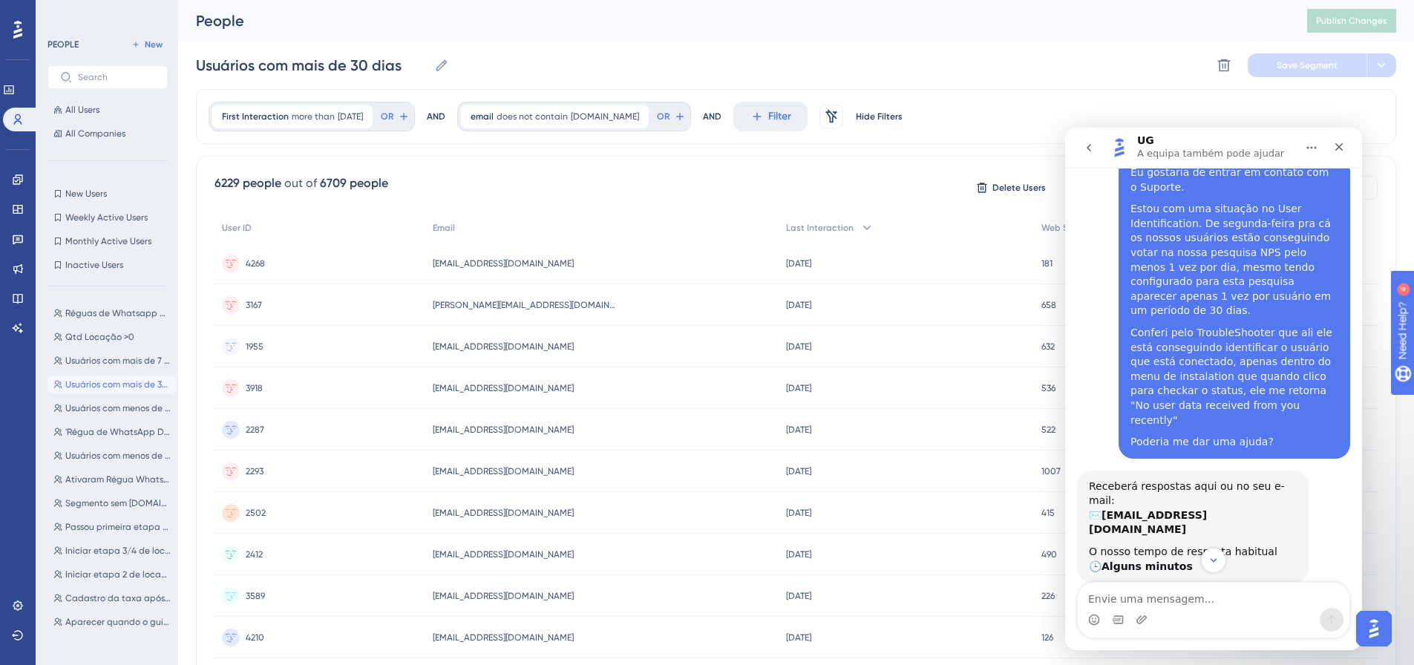
click at [1092, 149] on icon "go back" at bounding box center [1089, 148] width 12 height 12
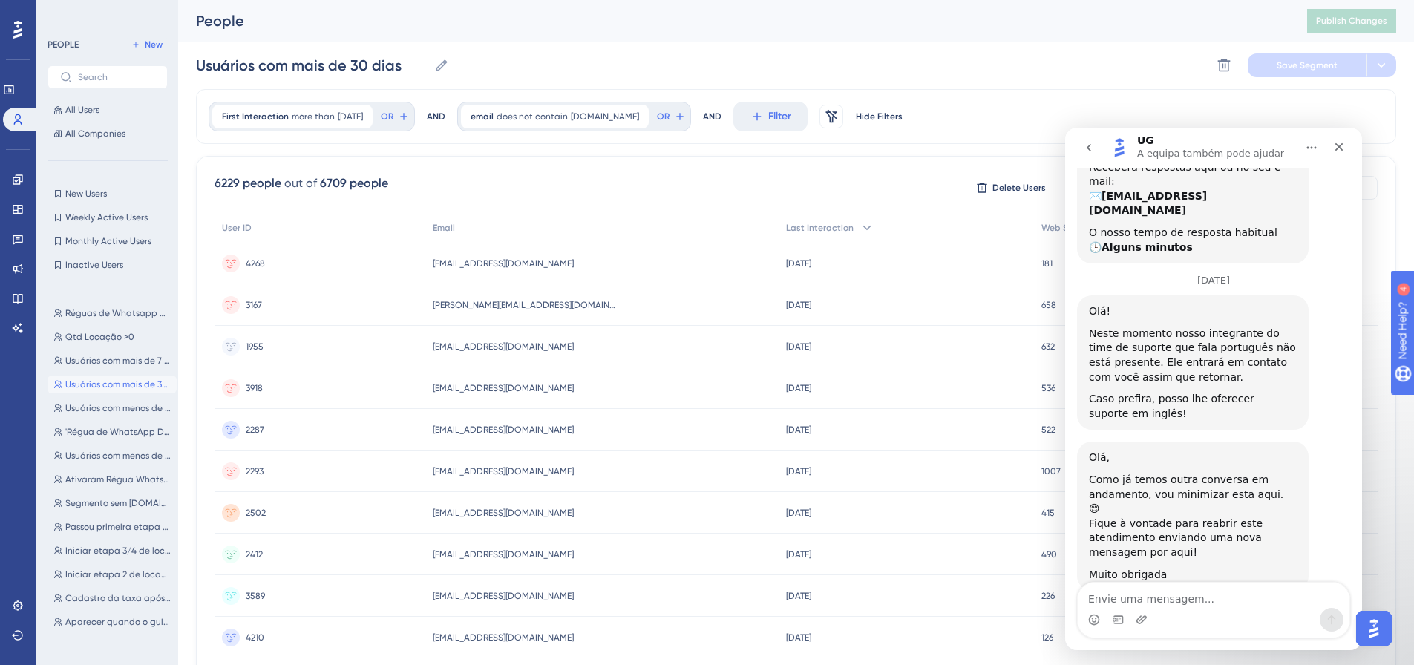
scroll to position [526, 0]
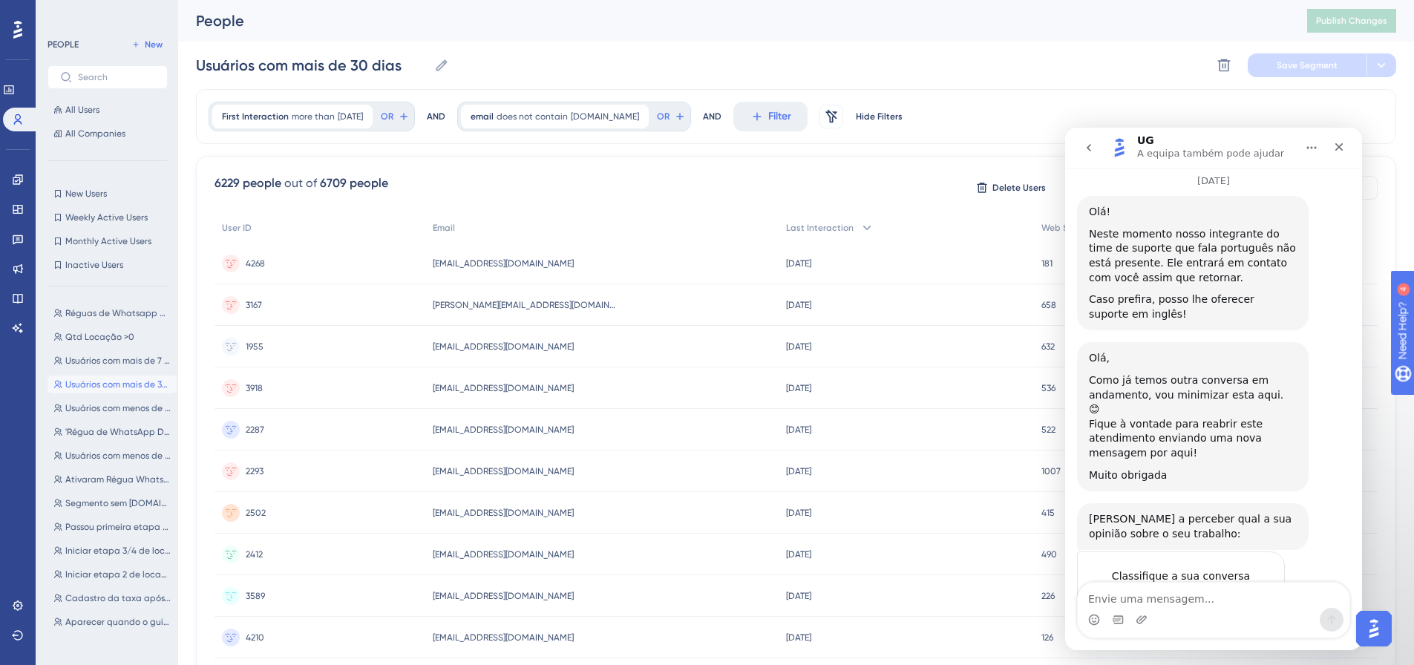
click at [1087, 155] on button "go back" at bounding box center [1089, 148] width 28 height 28
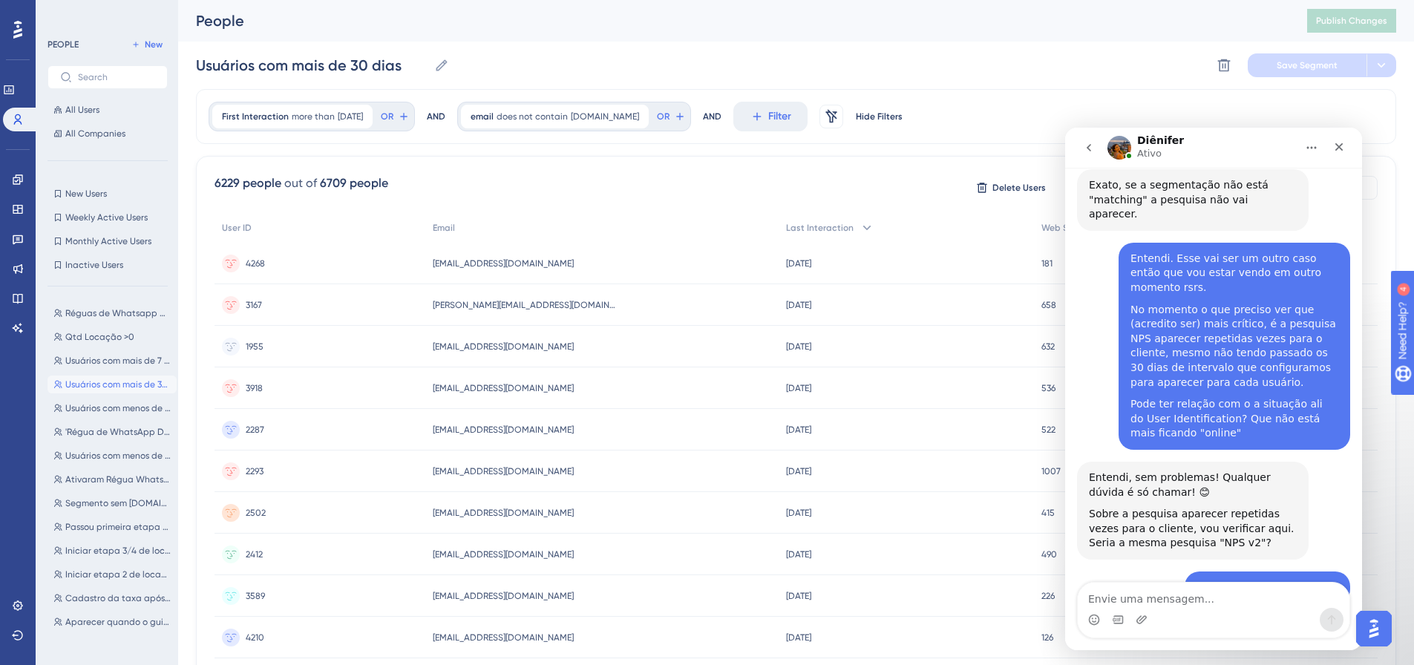
scroll to position [2888, 0]
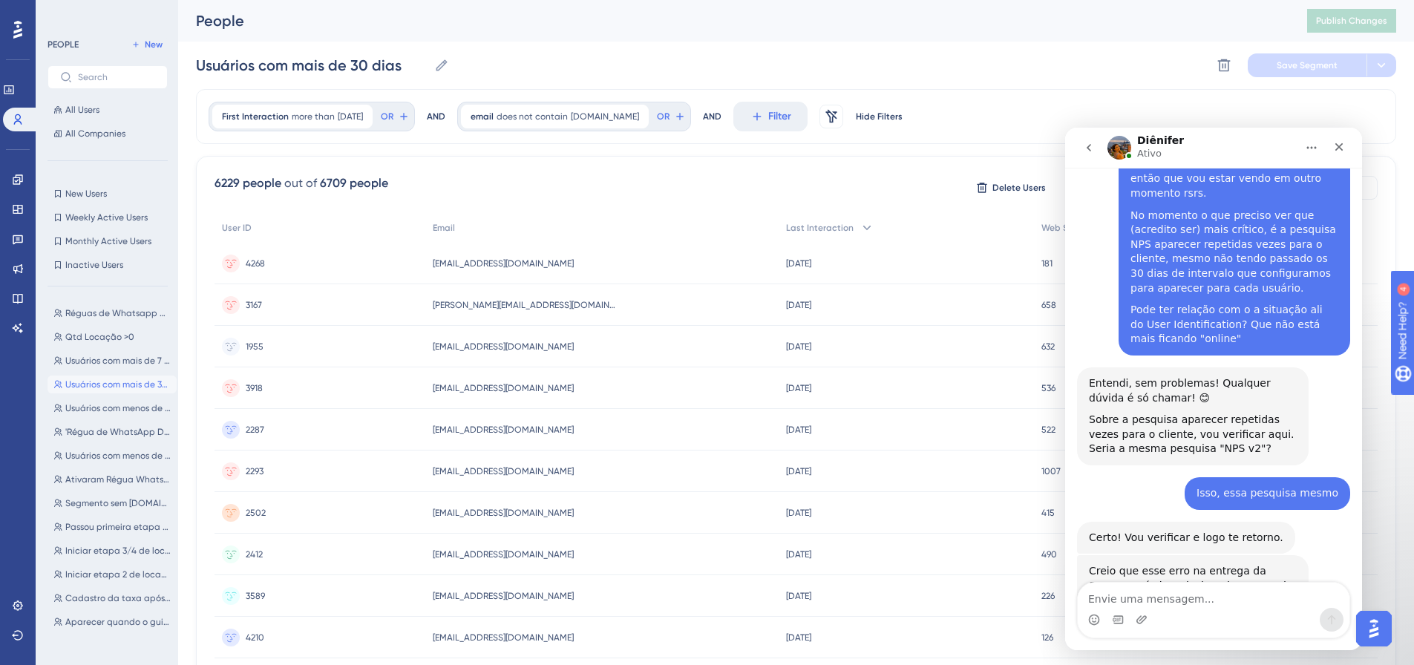
click at [1208, 603] on textarea "Envie uma mensagem..." at bounding box center [1214, 595] width 272 height 25
type textarea "Conferi aqui com eles"
click at [23, 246] on link at bounding box center [18, 239] width 12 height 24
click at [18, 237] on icon at bounding box center [18, 239] width 12 height 12
drag, startPoint x: 12, startPoint y: 603, endPoint x: 18, endPoint y: 579, distance: 24.5
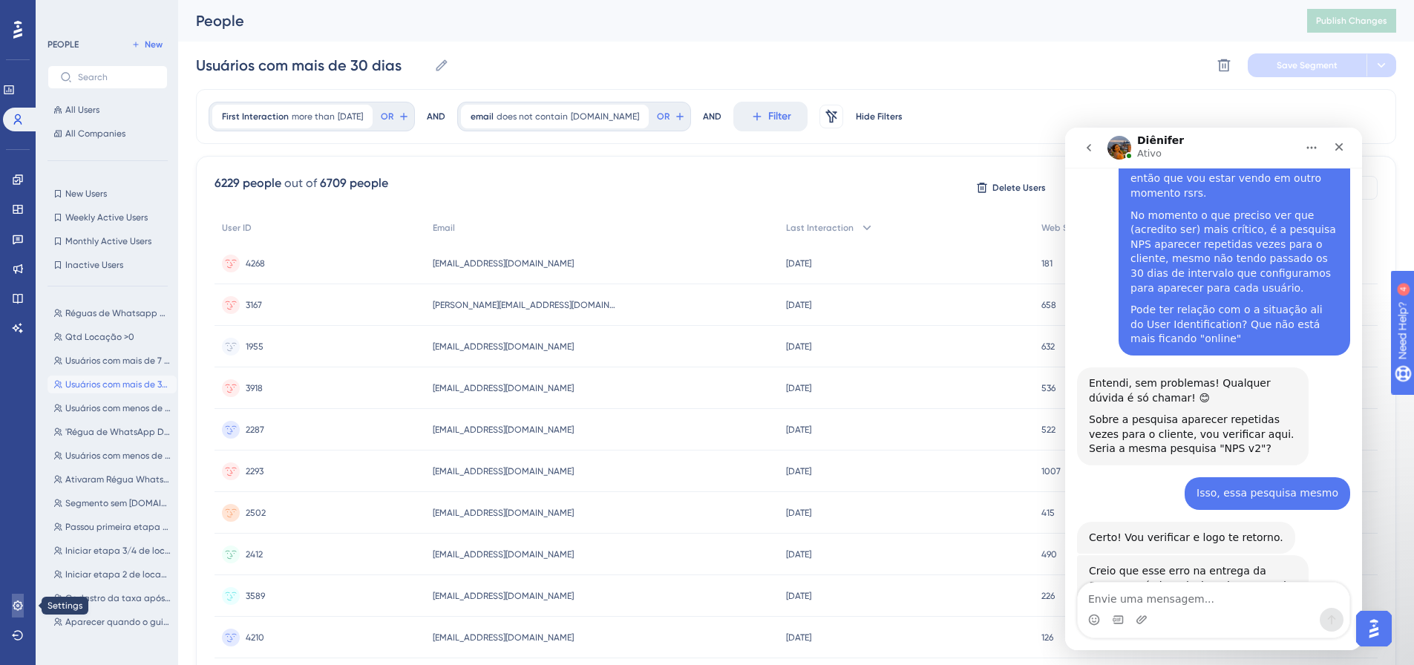
click at [12, 603] on icon at bounding box center [18, 606] width 12 height 12
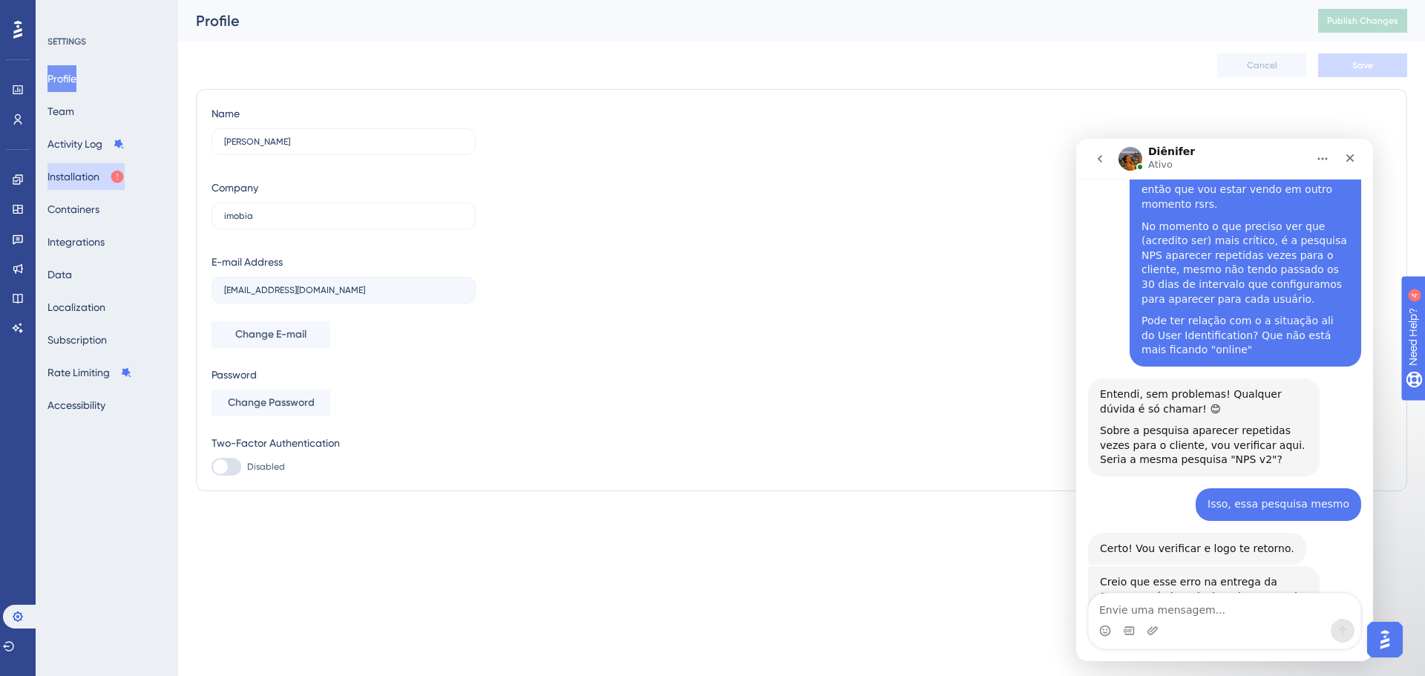
click at [111, 176] on button "Installation" at bounding box center [86, 176] width 77 height 27
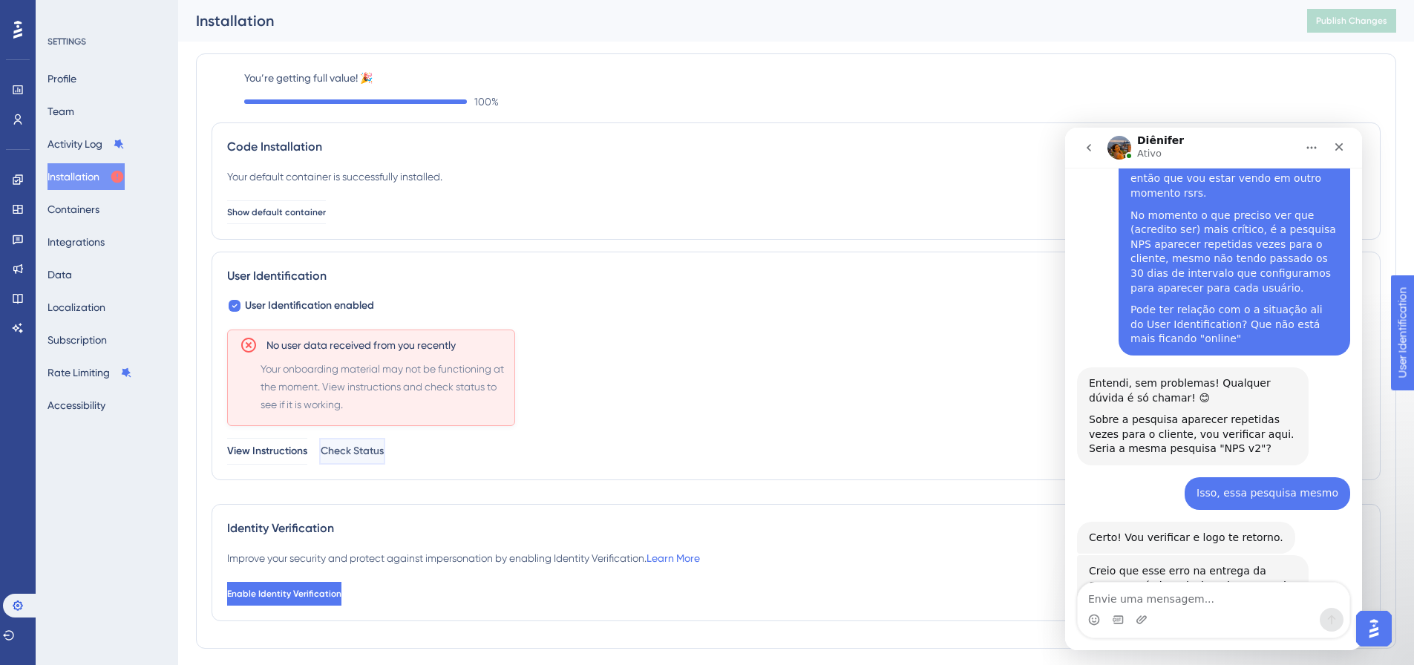
click at [385, 440] on button "Check Status" at bounding box center [352, 451] width 66 height 27
click at [790, 492] on div "You’re getting full value! 🎉 100 % Code Installation Your default container is …" at bounding box center [796, 351] width 1169 height 564
click at [1127, 597] on textarea "Envie uma mensagem..." at bounding box center [1214, 595] width 272 height 25
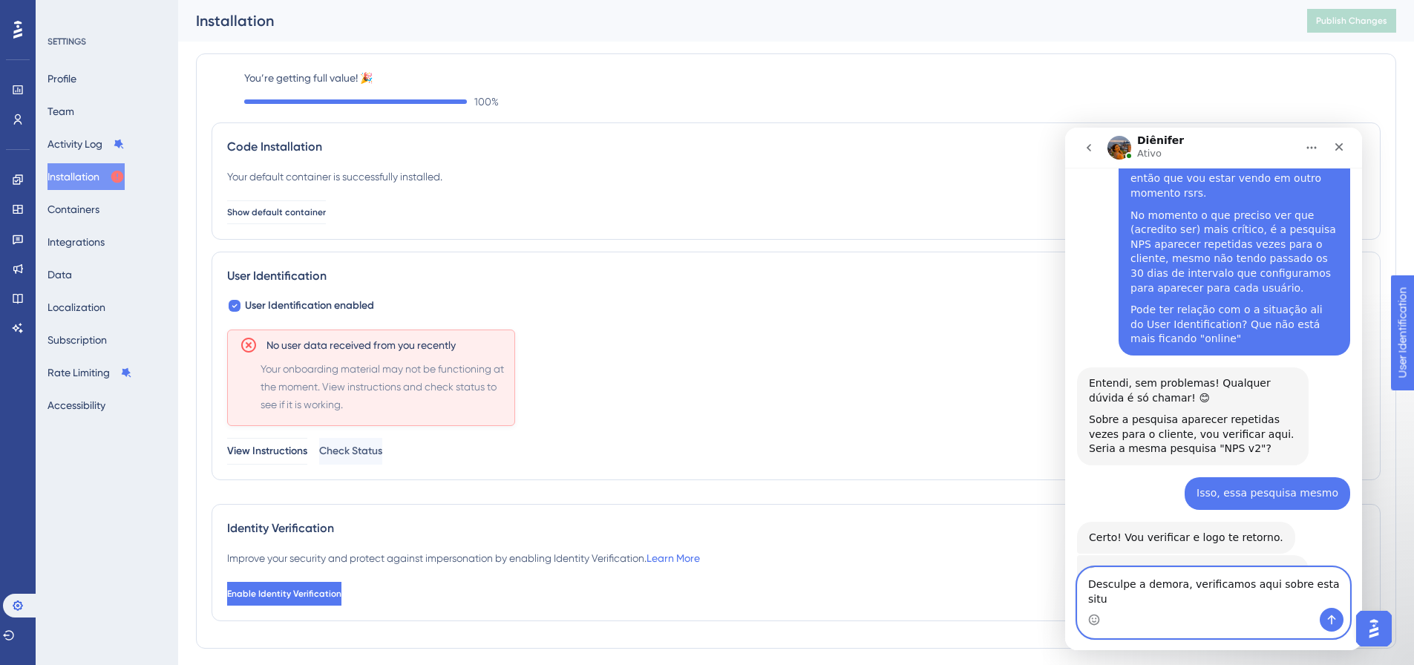
type textarea "Desculpe a demora, verificamos aqui sobre esta situa"
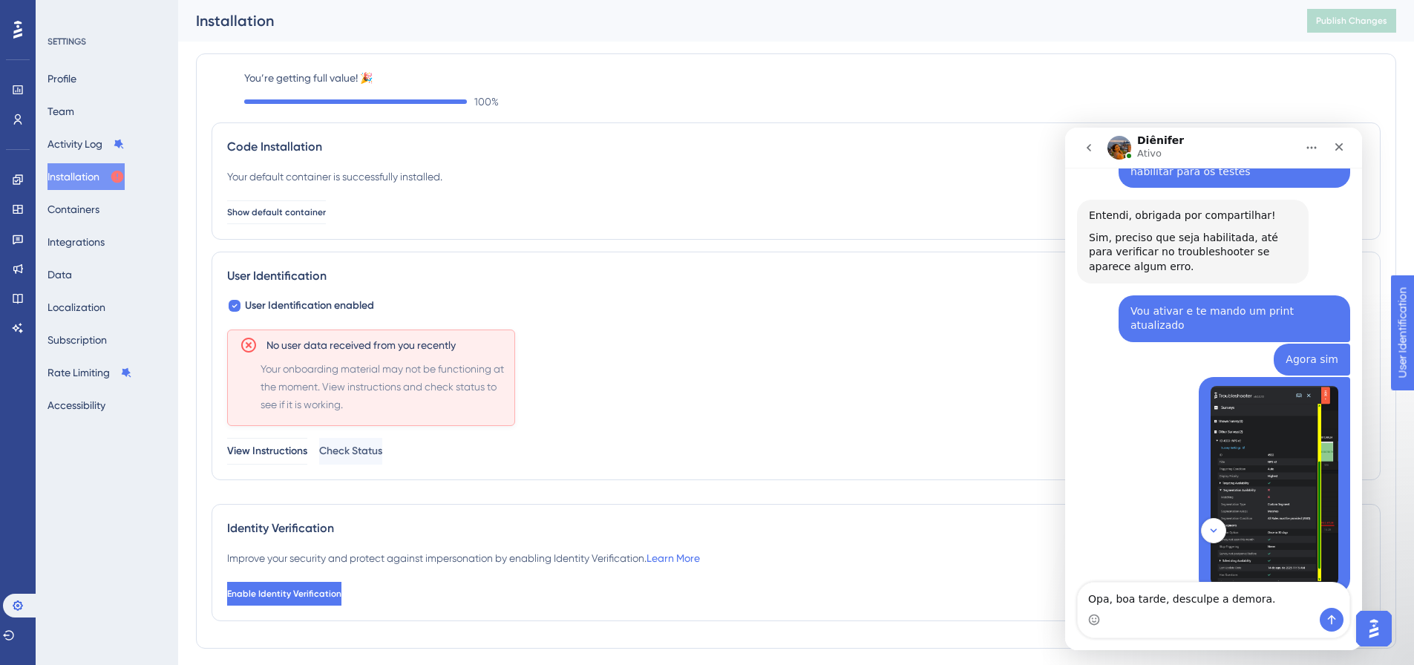
scroll to position [1953, 0]
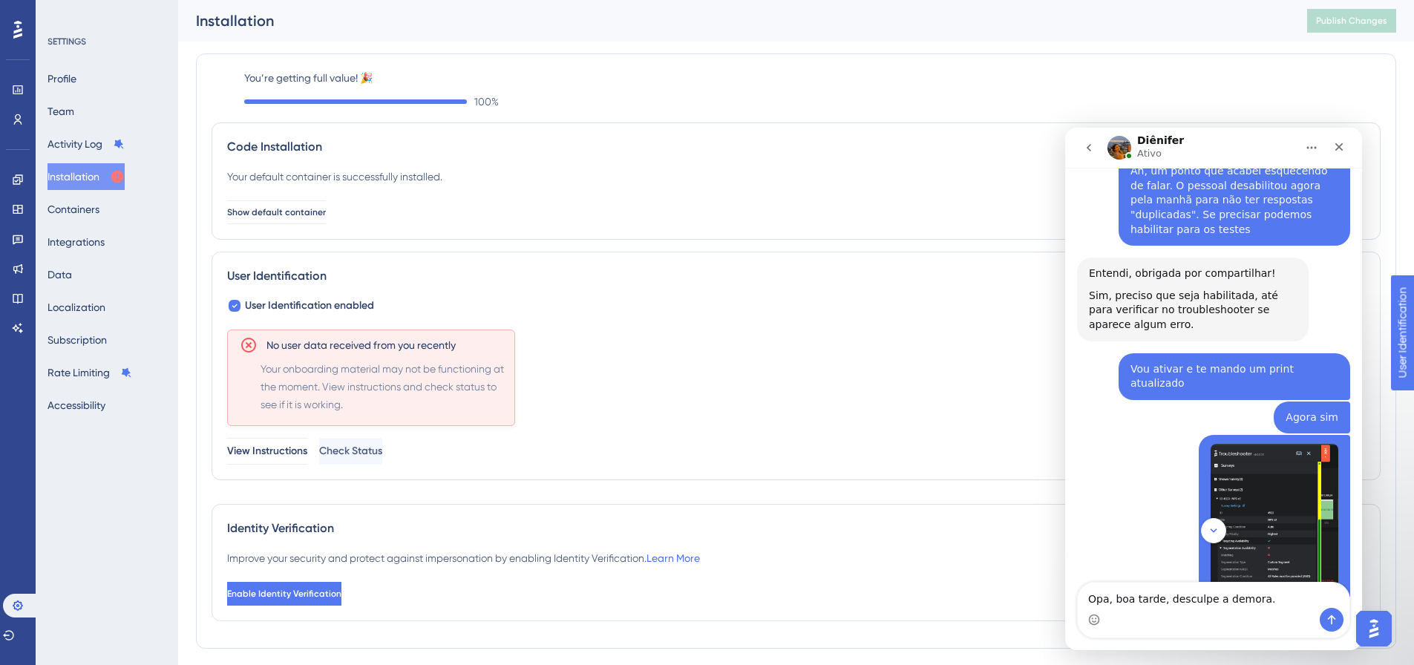
click at [1263, 444] on img "Hugo diz…" at bounding box center [1275, 543] width 128 height 199
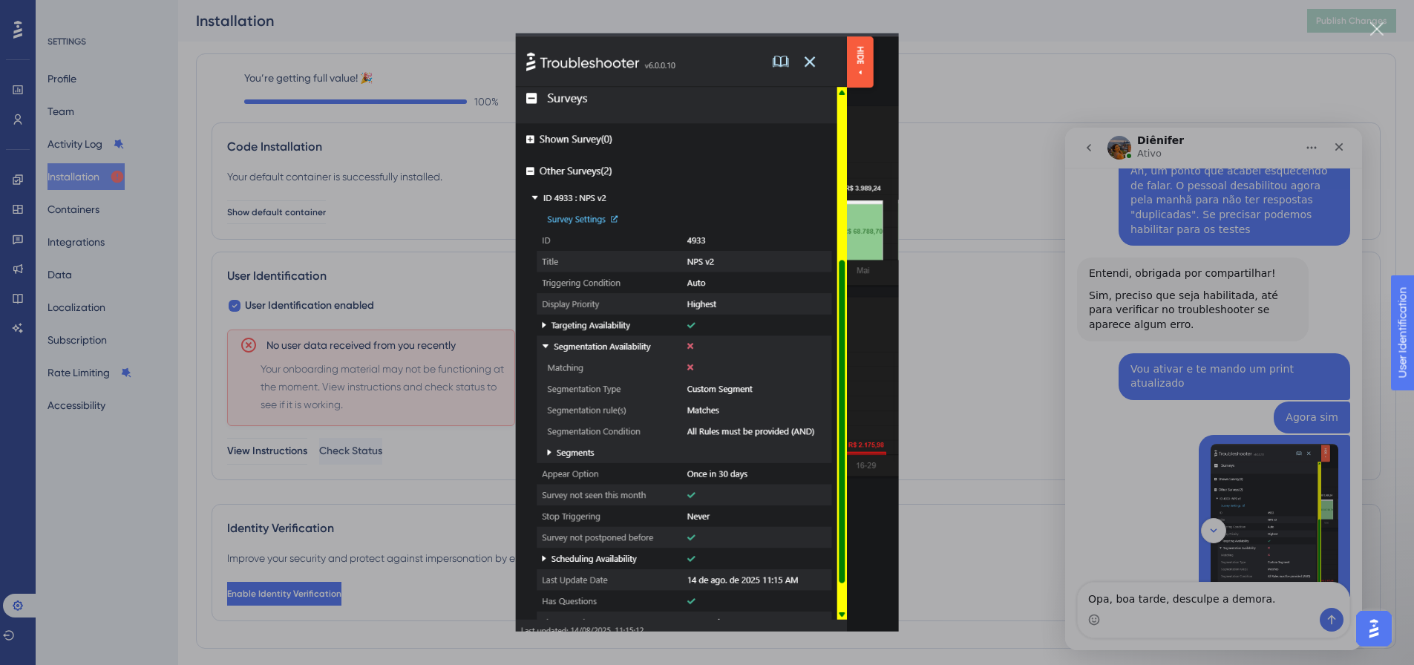
click at [1130, 422] on div "Messenger da Intercom" at bounding box center [707, 332] width 1414 height 665
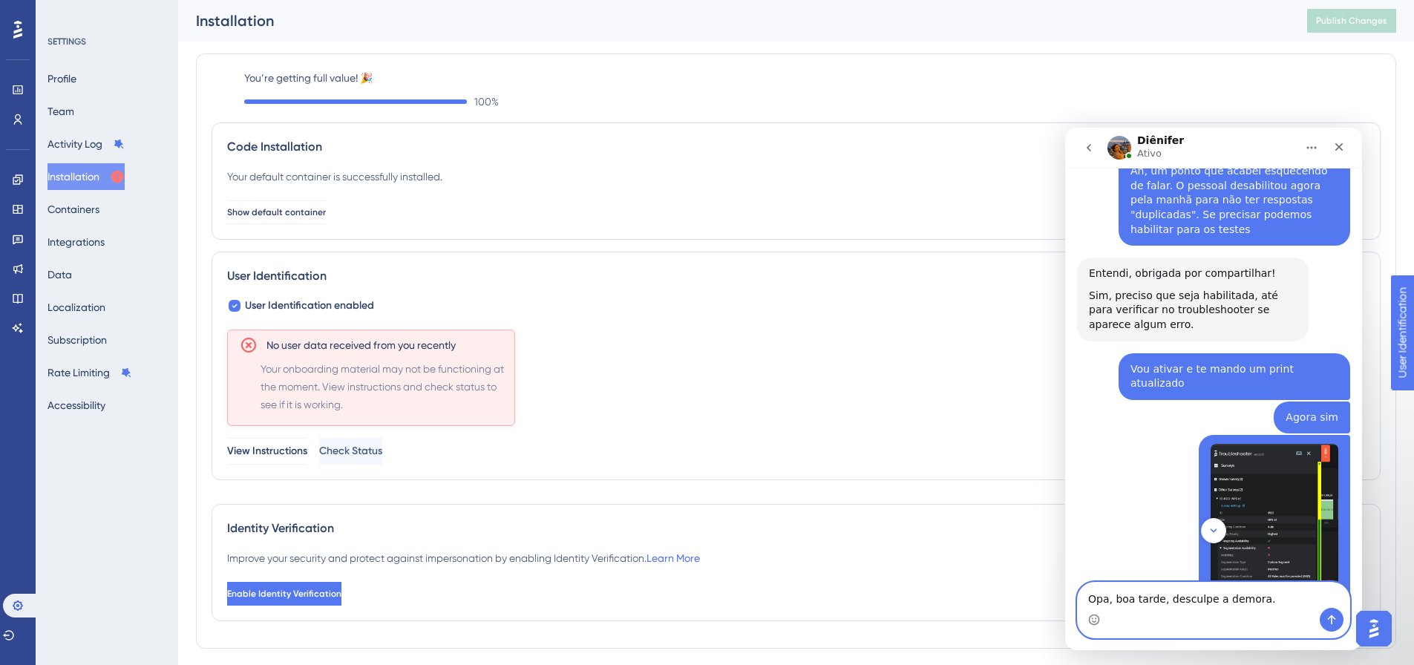
click at [1144, 595] on textarea "Opa, boa tarde, desculpe a demora." at bounding box center [1214, 595] width 272 height 25
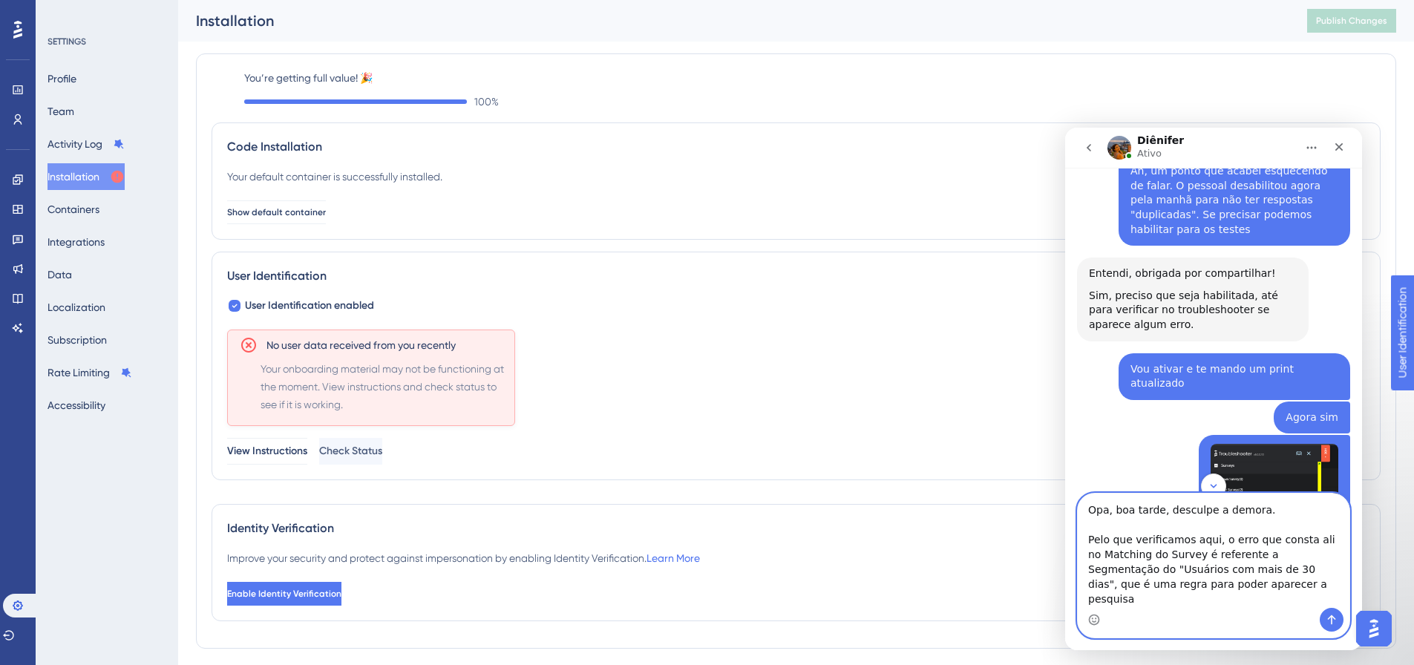
type textarea "Opa, boa tarde, desculpe a demora. Pelo que verificamos aqui, o erro que consta…"
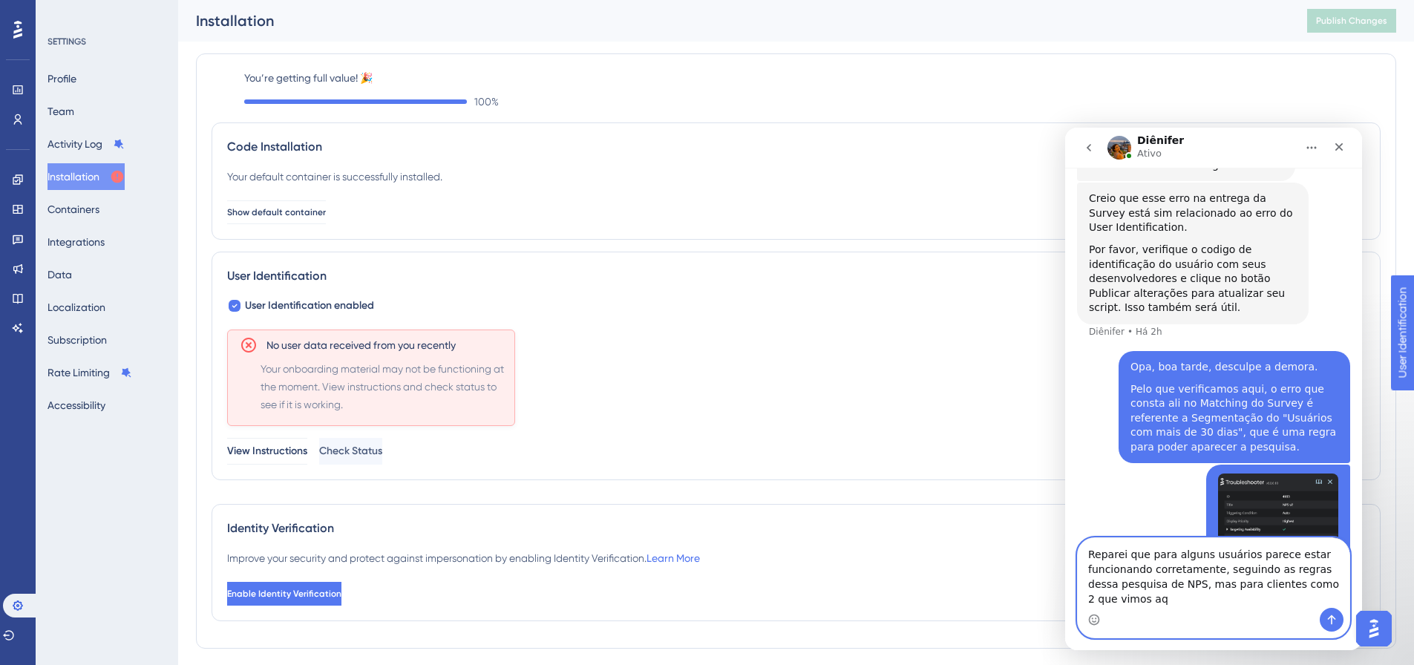
scroll to position [3275, 0]
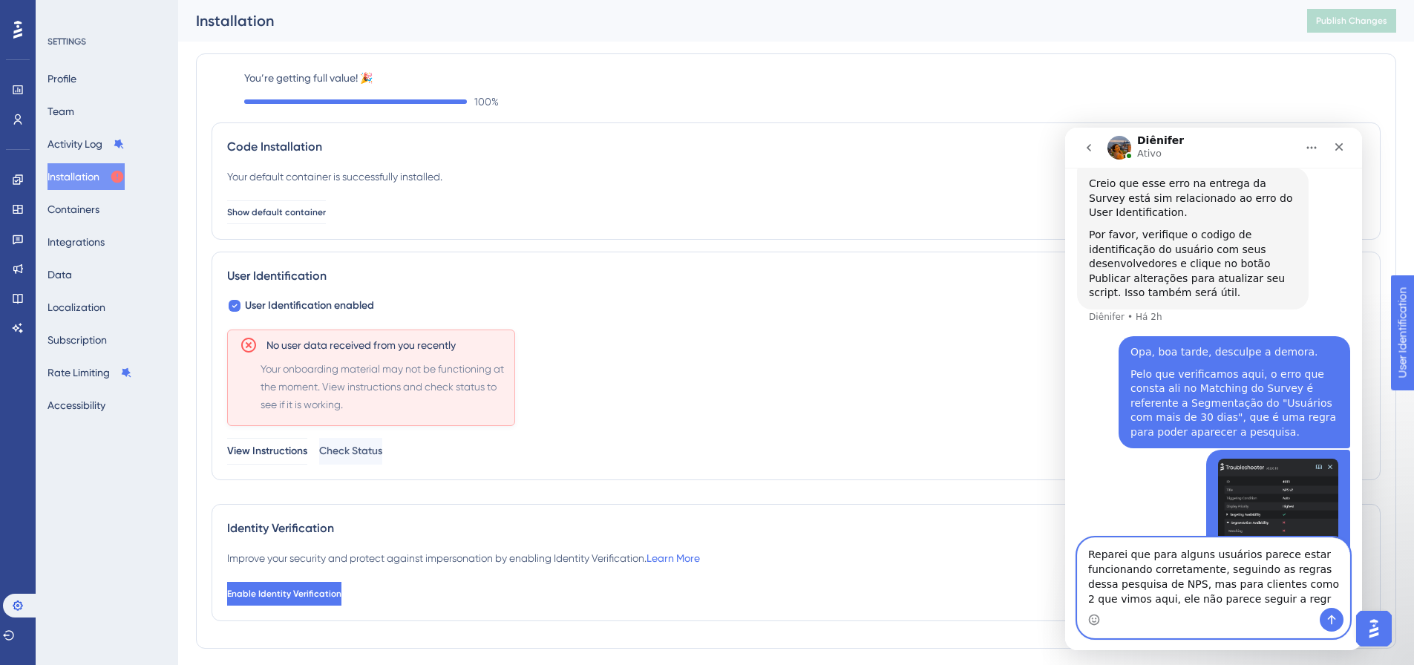
type textarea "Reparei que para alguns usuários parece estar funcionando corretamente, seguind…"
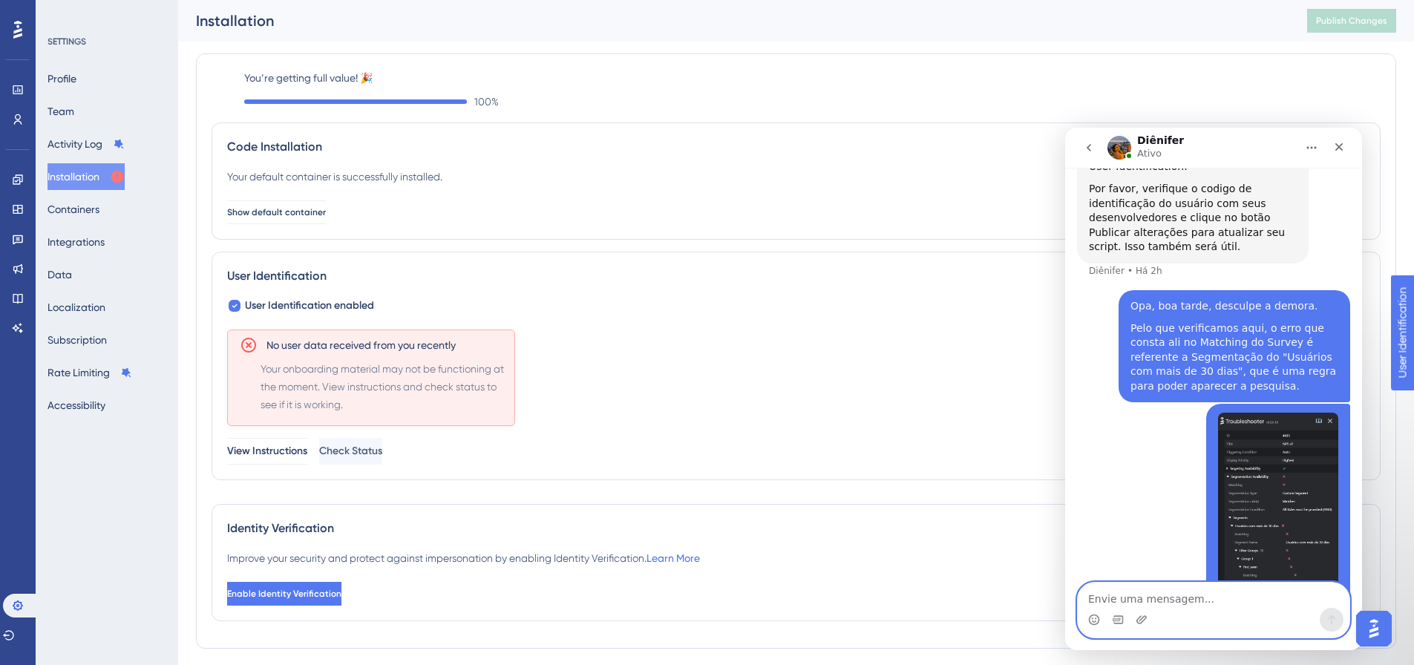
scroll to position [3323, 0]
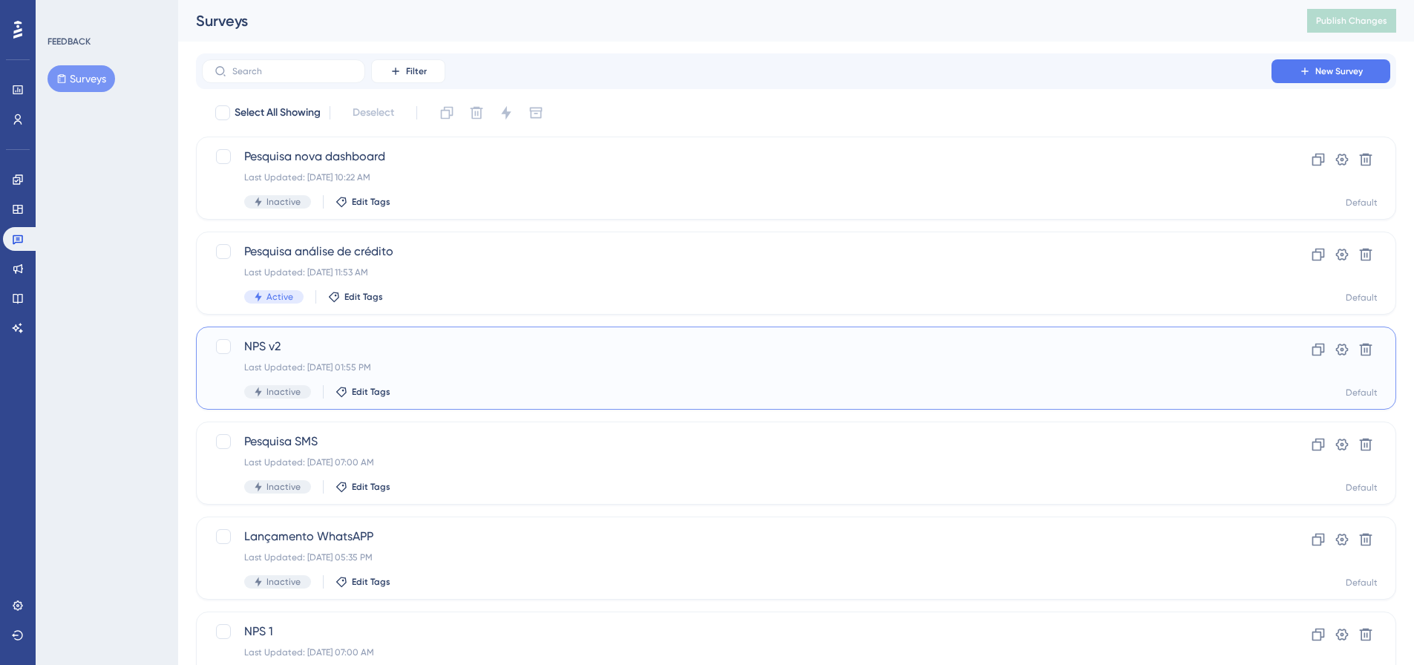
click at [1196, 370] on div "Last Updated: 14 de ago. de 2025 01:55 PM" at bounding box center [736, 367] width 985 height 12
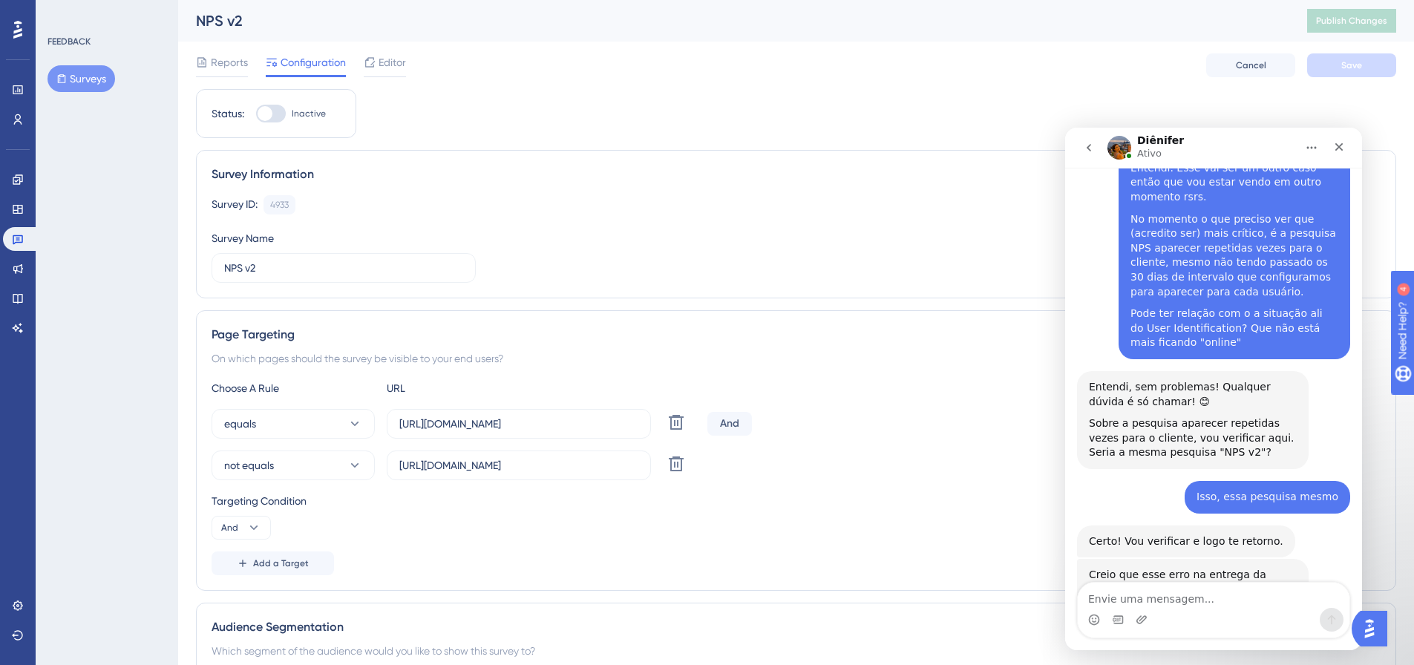
scroll to position [2888, 0]
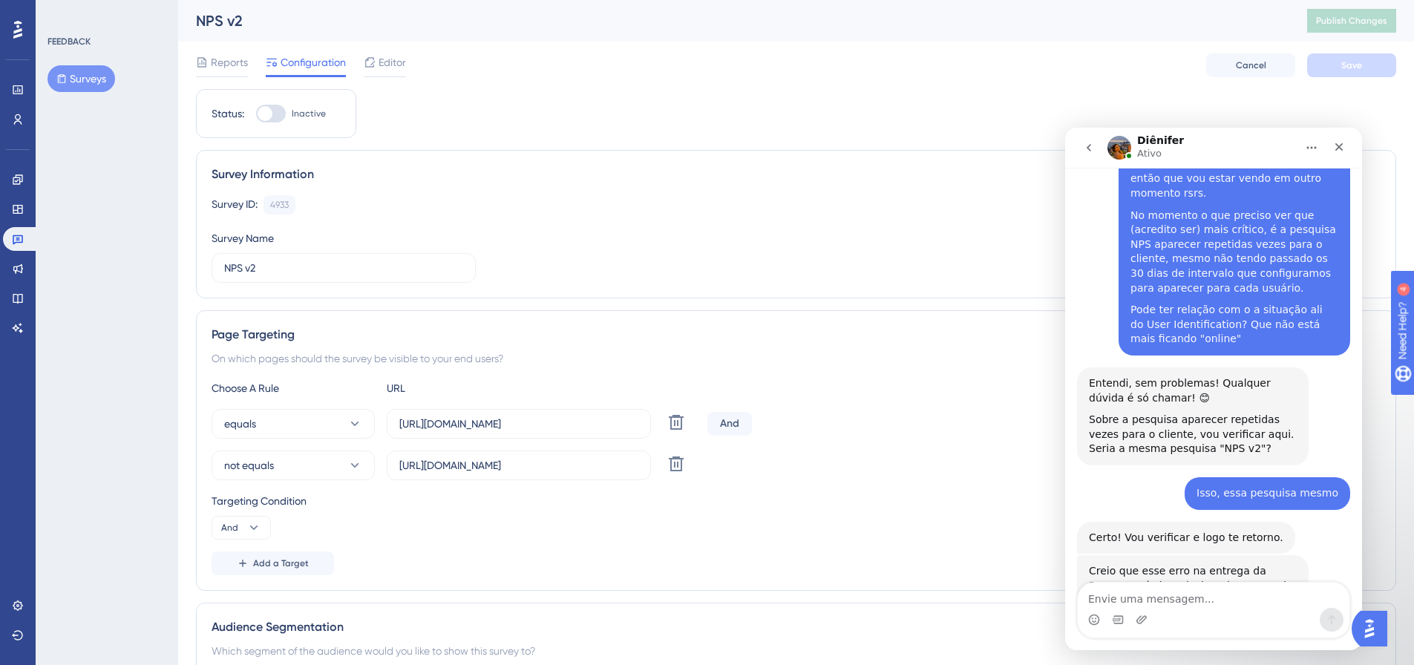
click at [275, 111] on div at bounding box center [271, 114] width 30 height 18
click at [256, 114] on input "Inactive" at bounding box center [255, 114] width 1 height 1
checkbox input "true"
click at [1338, 73] on button "Save" at bounding box center [1351, 65] width 89 height 24
click at [1372, 19] on span "Publish Changes" at bounding box center [1351, 21] width 71 height 12
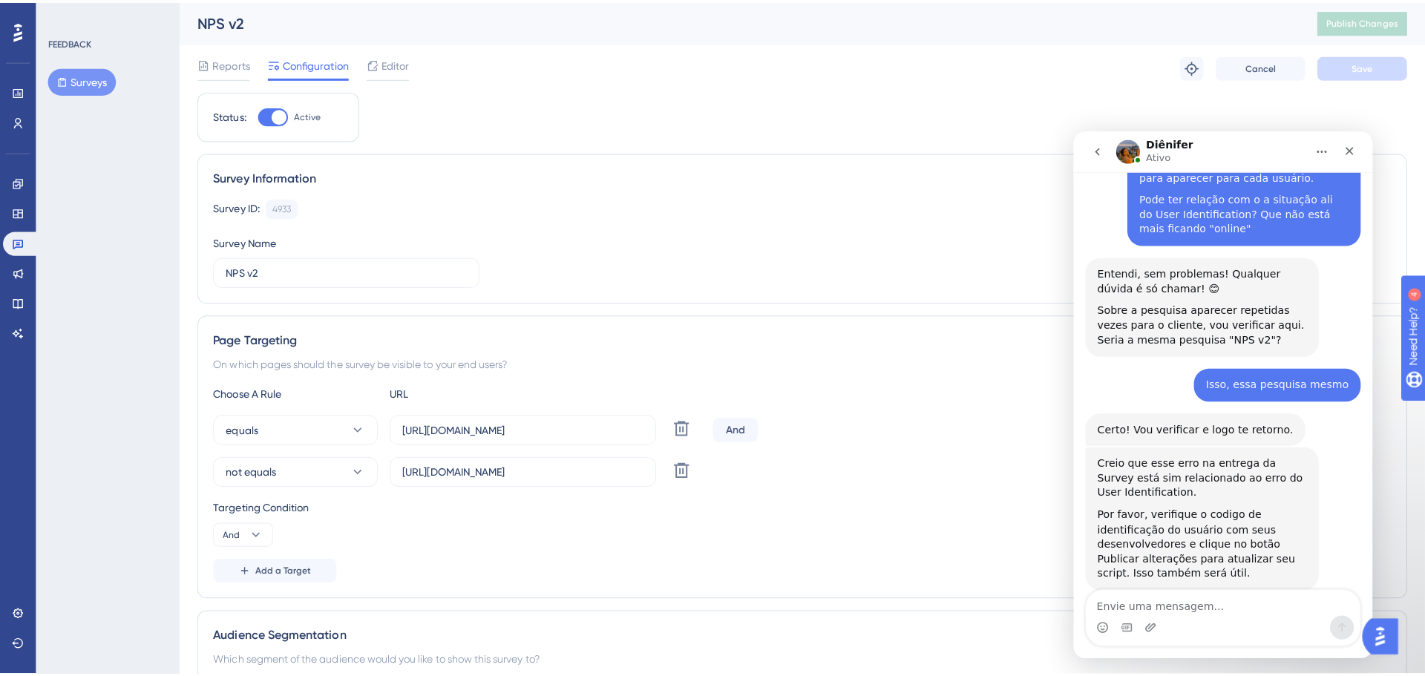
scroll to position [3231, 0]
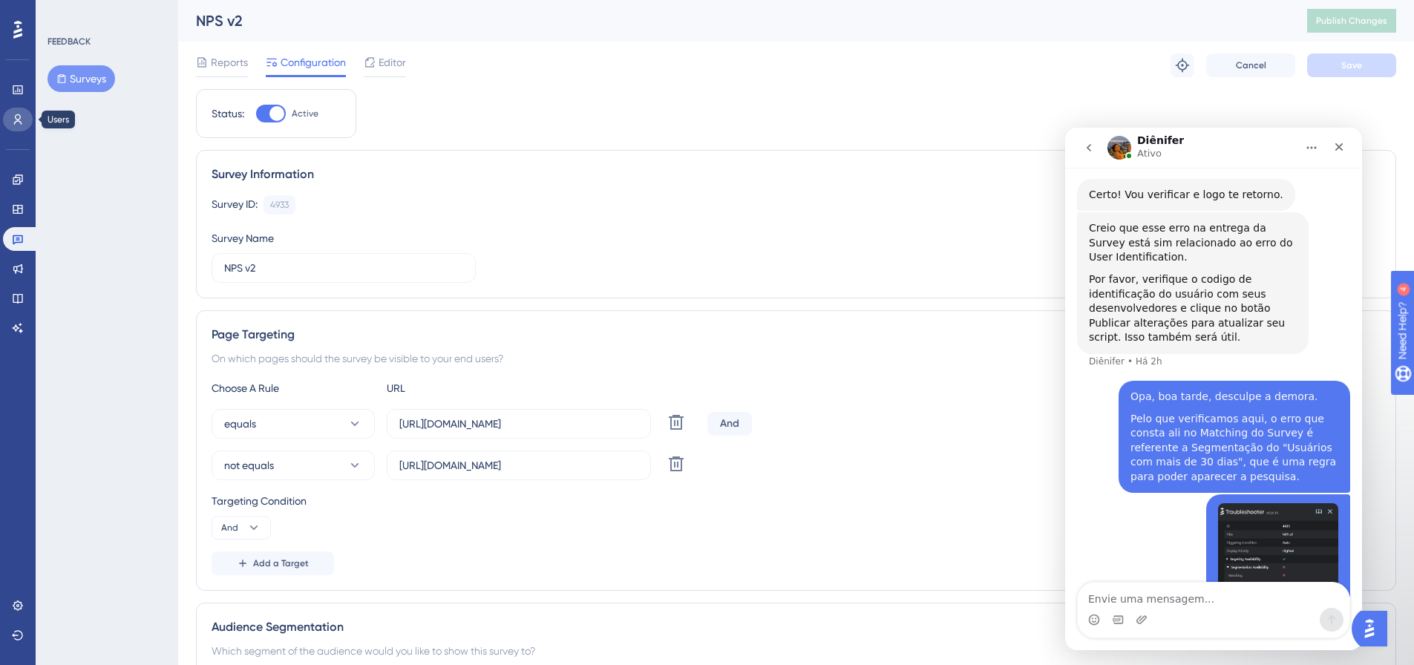
click at [10, 114] on link at bounding box center [18, 120] width 30 height 24
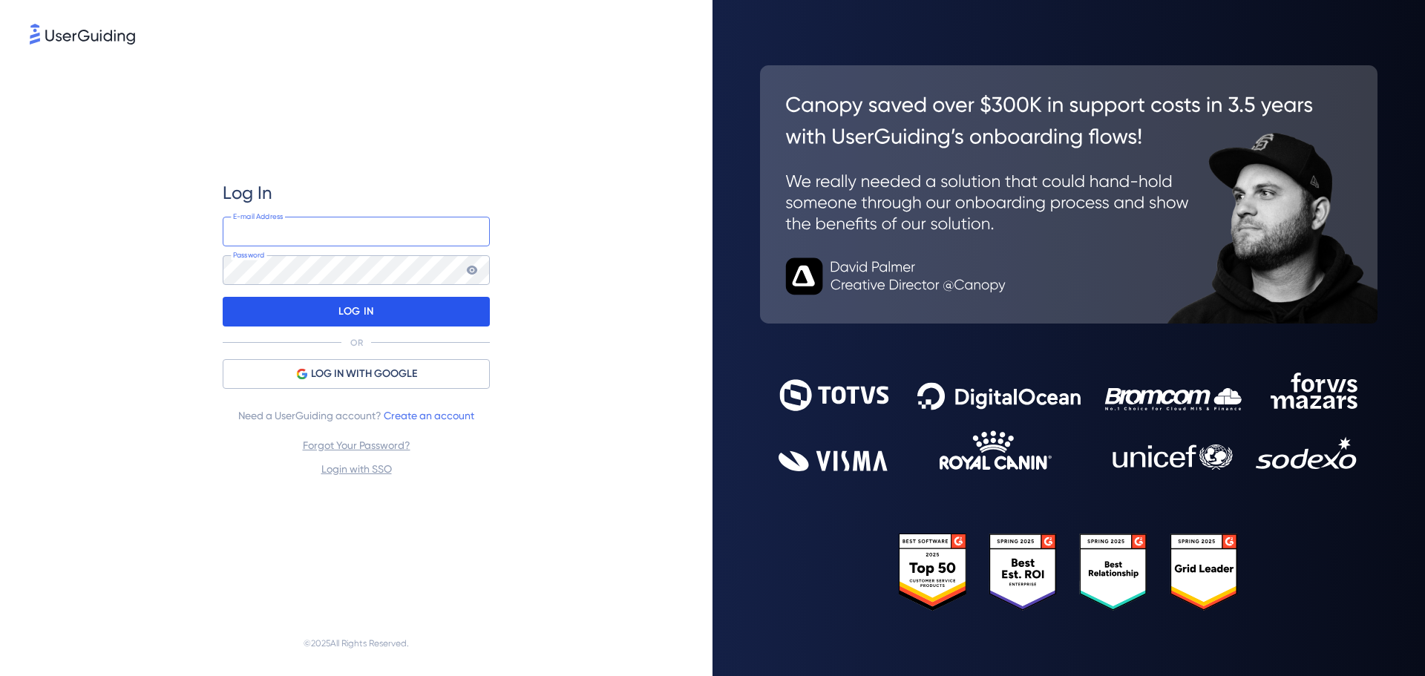
type input "[EMAIL_ADDRESS][DOMAIN_NAME]"
click at [389, 298] on div "LOG IN" at bounding box center [356, 312] width 267 height 30
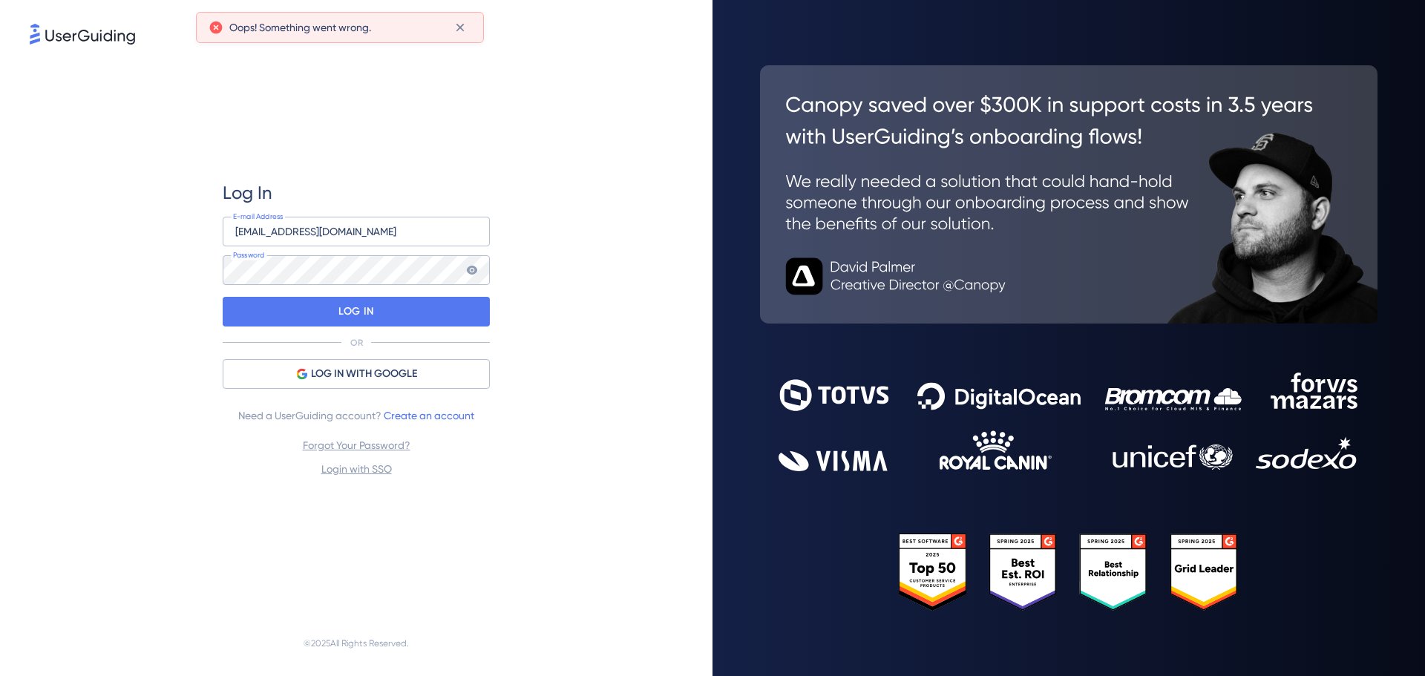
click at [470, 268] on icon at bounding box center [472, 270] width 10 height 9
click at [410, 309] on div "LOG IN" at bounding box center [356, 312] width 267 height 30
